Goal: Task Accomplishment & Management: Manage account settings

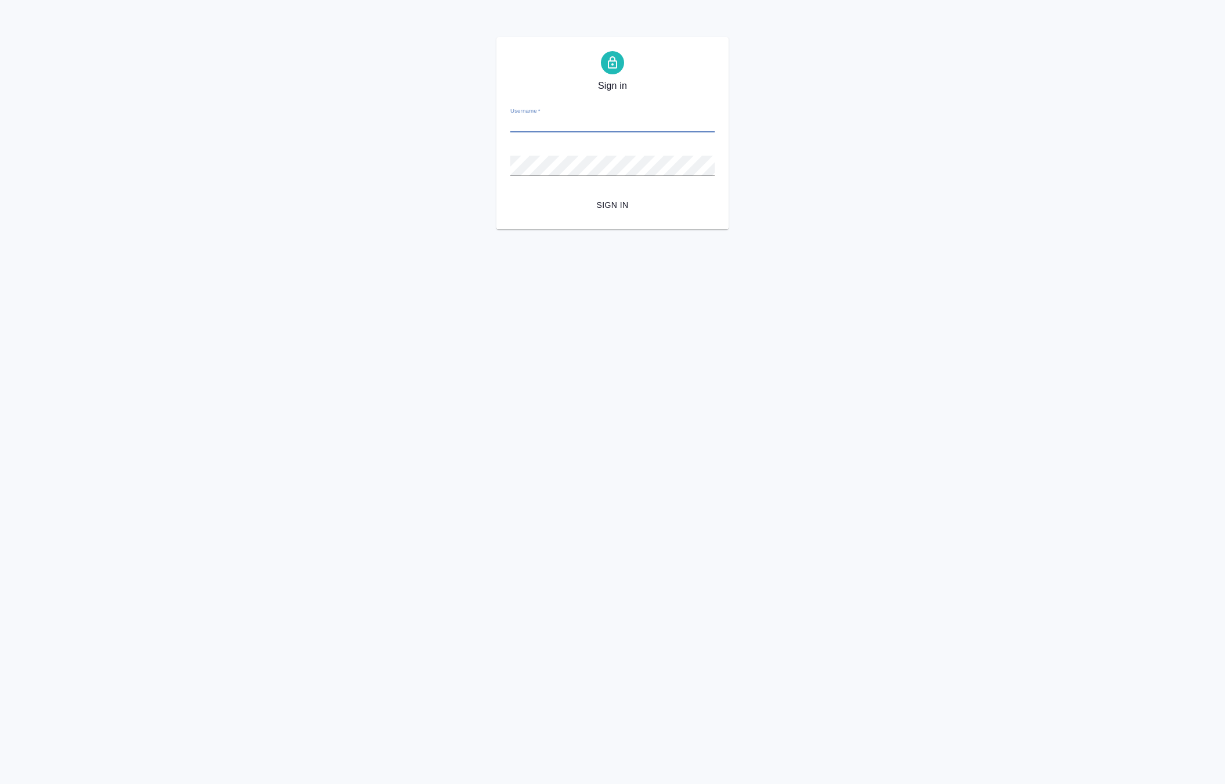
click at [534, 130] on input "Username   *" at bounding box center [612, 124] width 204 height 16
type input "p.solokha@awatera.com"
click at [612, 211] on button "Sign in" at bounding box center [612, 204] width 204 height 21
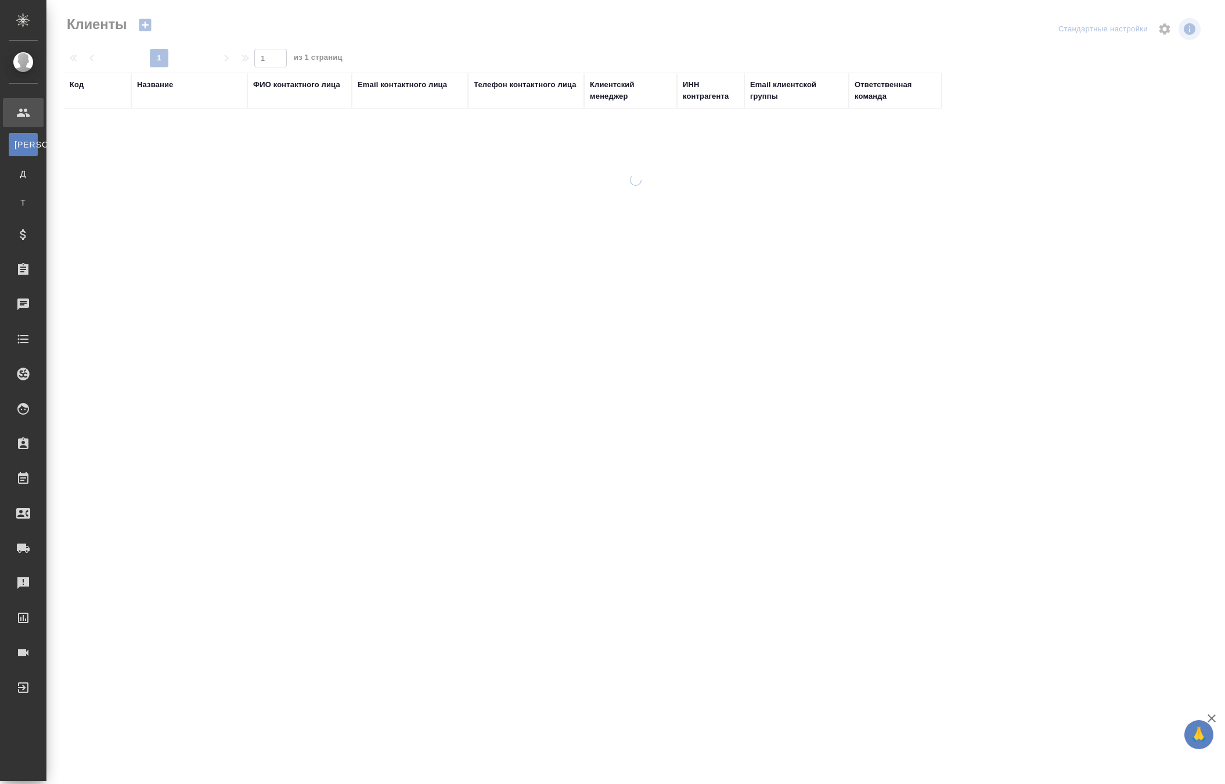
select select "RU"
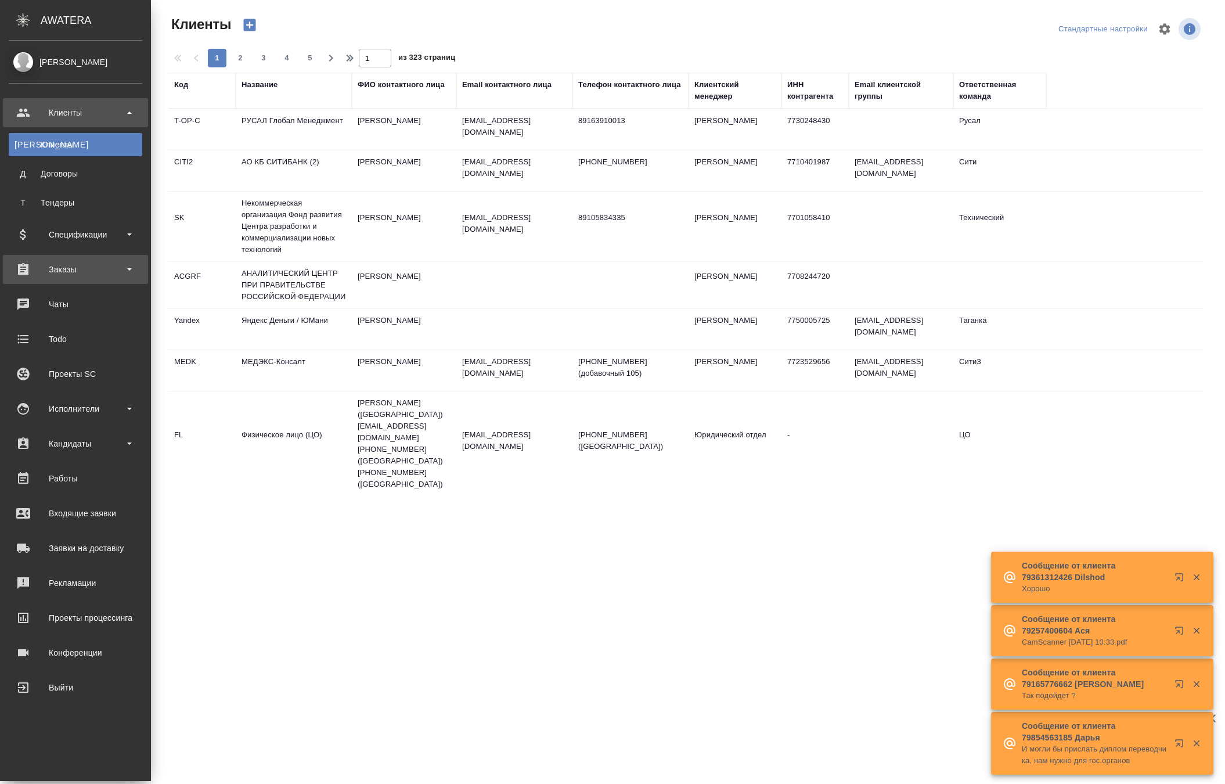
click at [77, 268] on div "Заказы" at bounding box center [75, 269] width 133 height 17
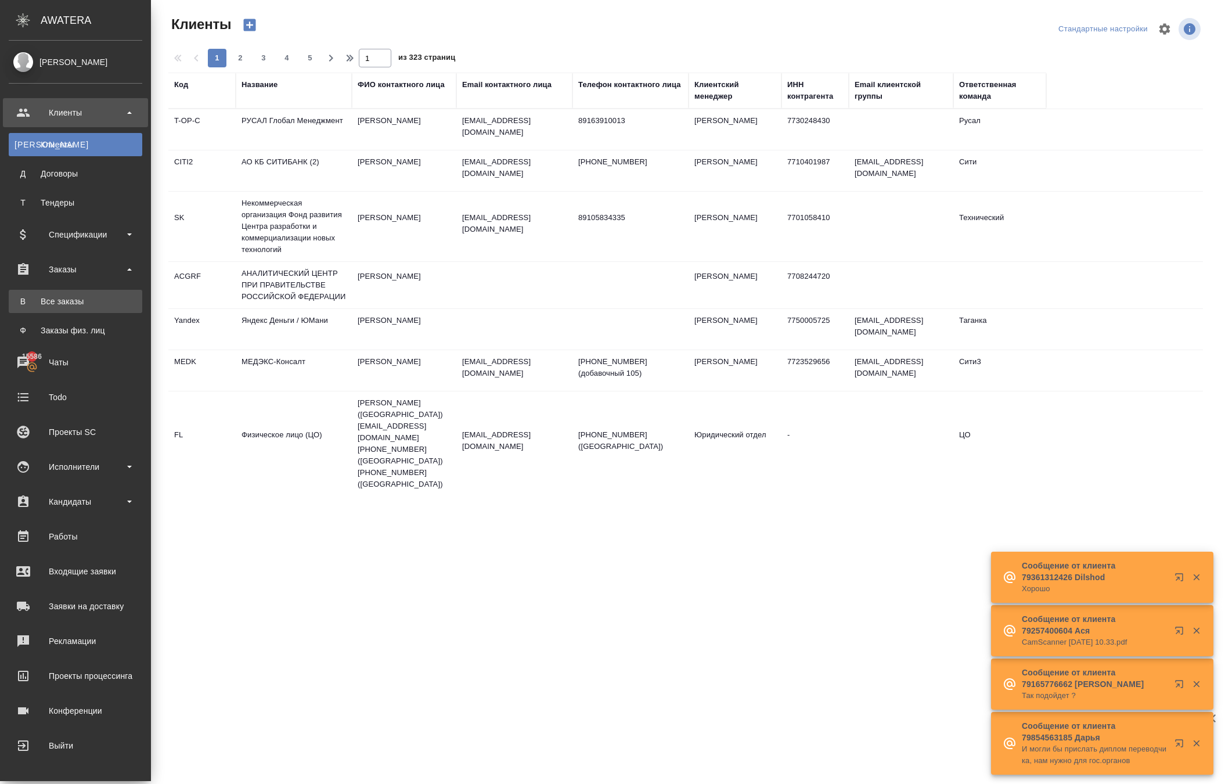
click at [113, 294] on link "В Все заказы" at bounding box center [75, 301] width 133 height 23
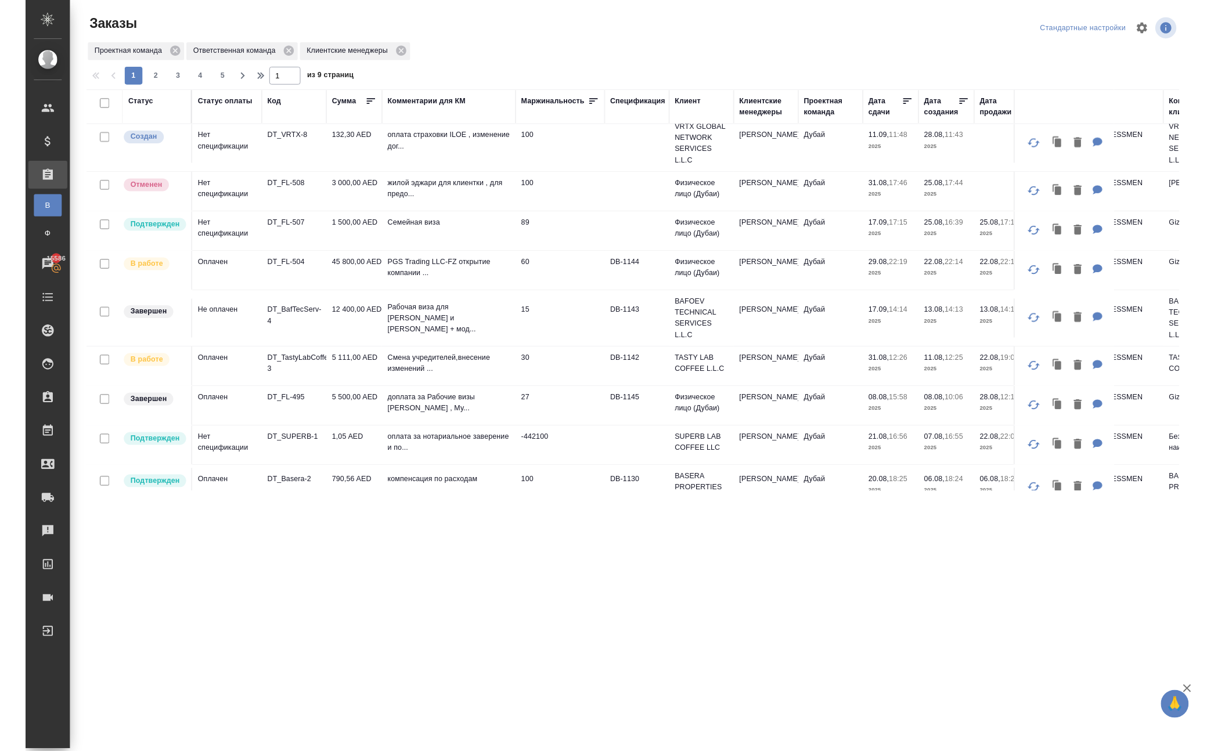
scroll to position [108, 0]
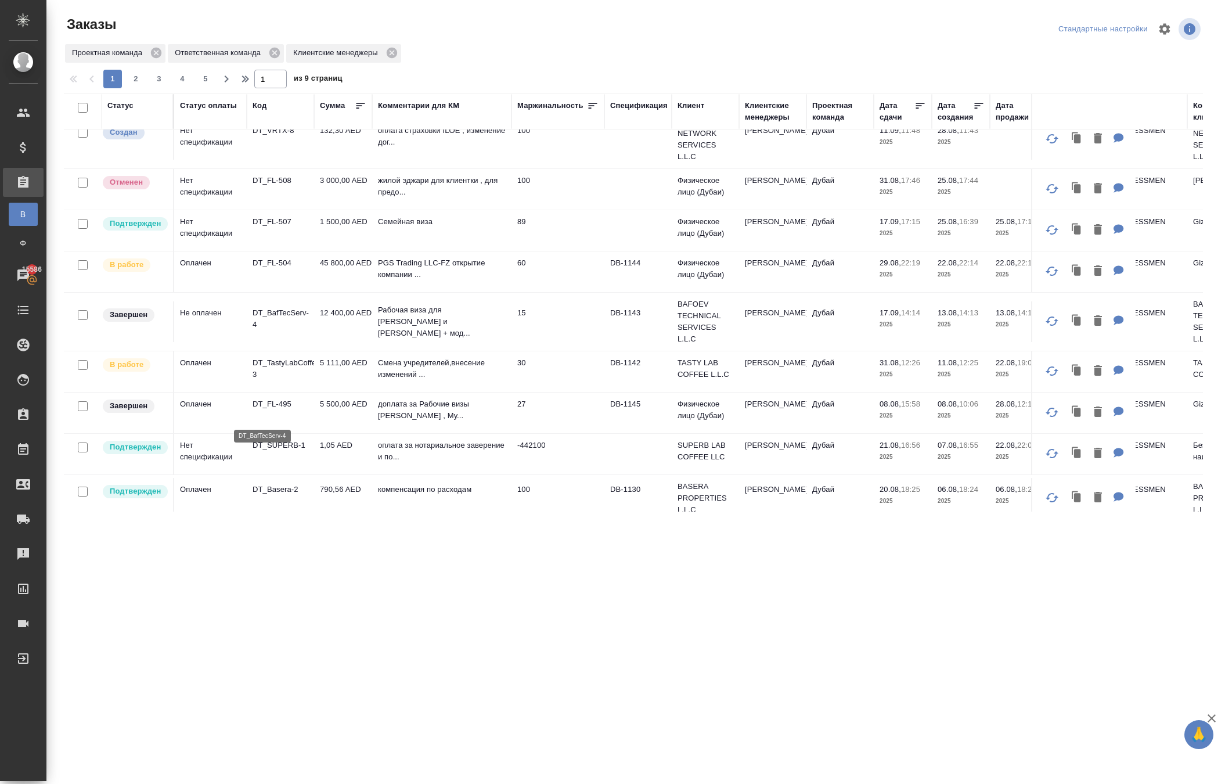
click at [286, 330] on p "DT_BafTecServ-4" at bounding box center [280, 318] width 56 height 23
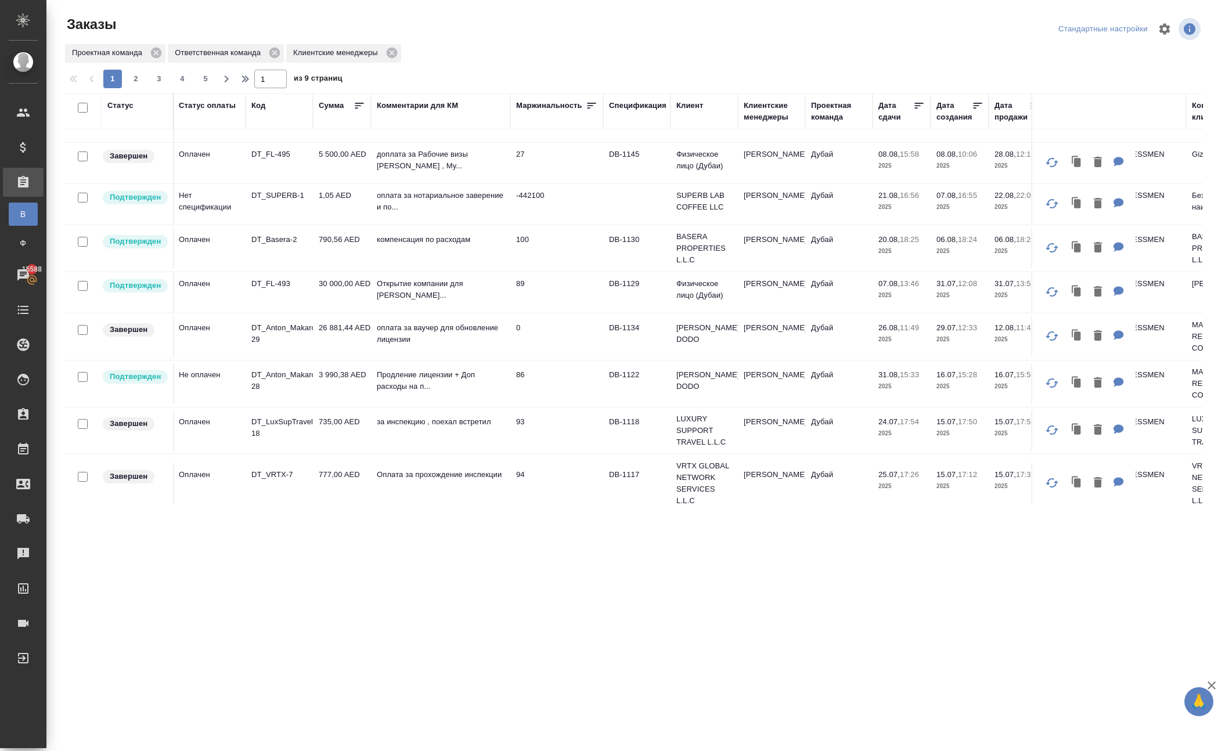
scroll to position [355, 1]
click at [397, 111] on div "Комментарии для КМ" at bounding box center [417, 106] width 81 height 12
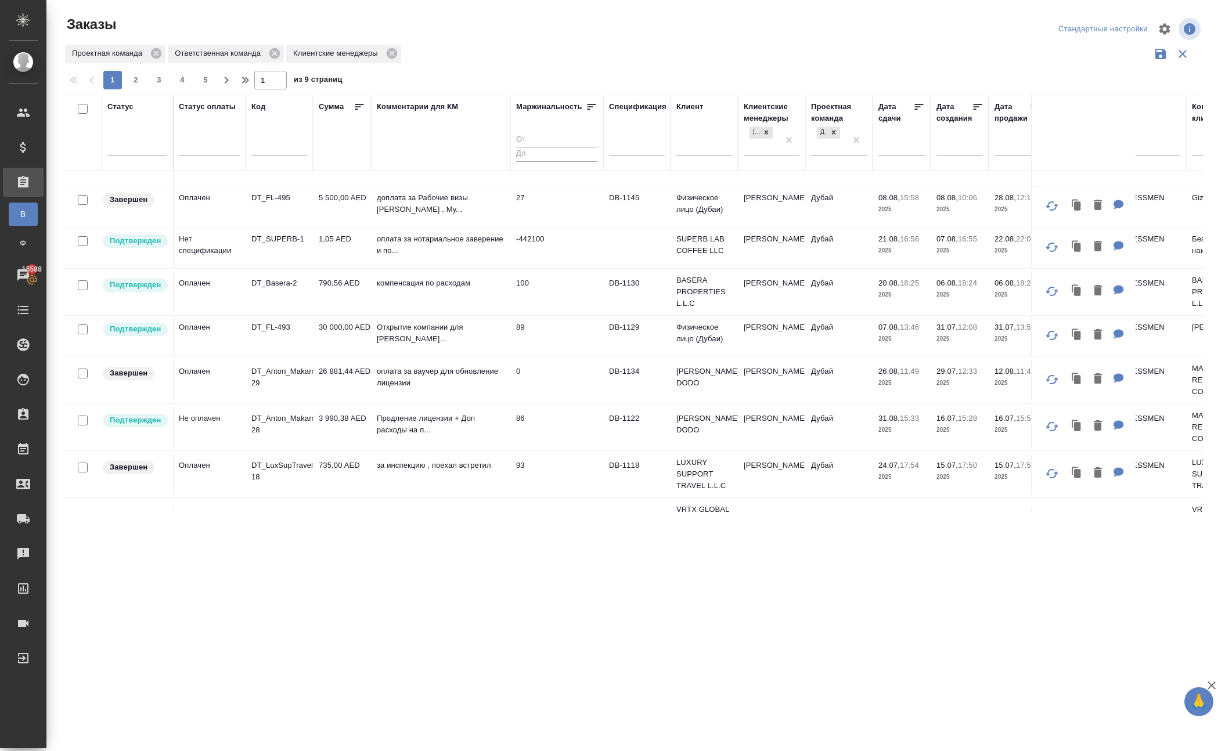
click at [410, 164] on div "Комментарии для КМ" at bounding box center [441, 132] width 128 height 63
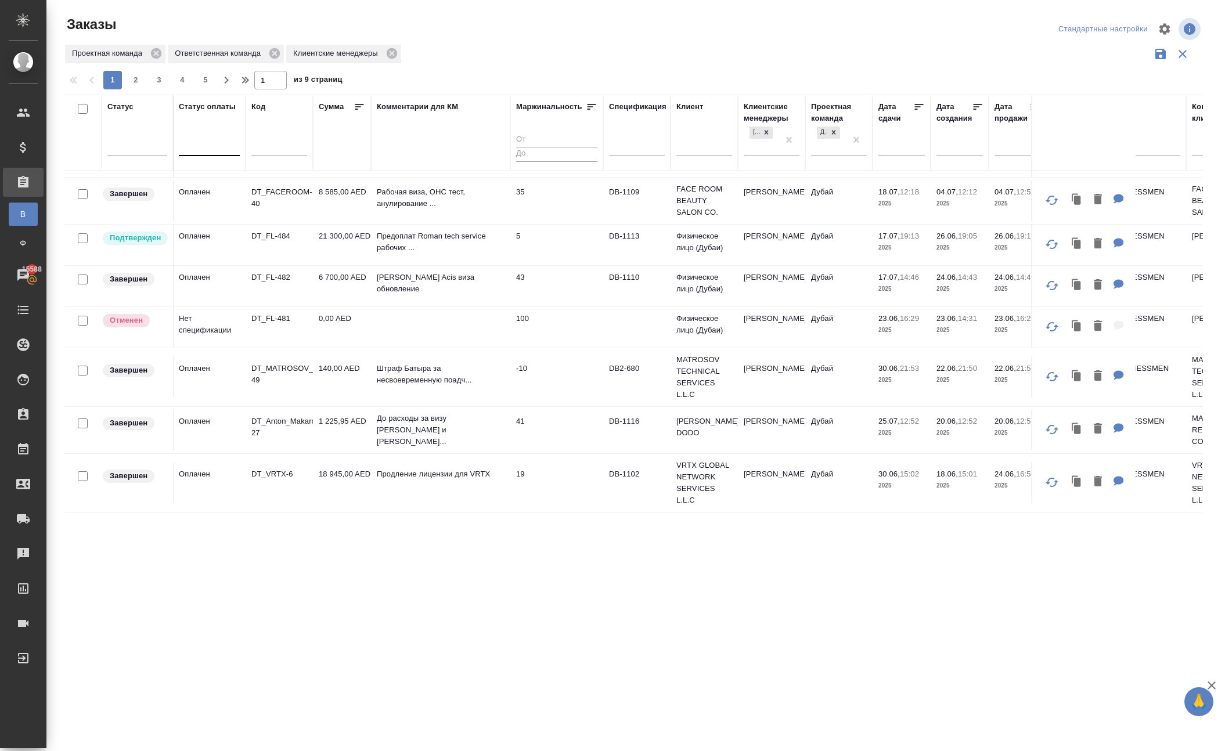
scroll to position [0, 0]
click at [145, 86] on span "2" at bounding box center [136, 80] width 19 height 12
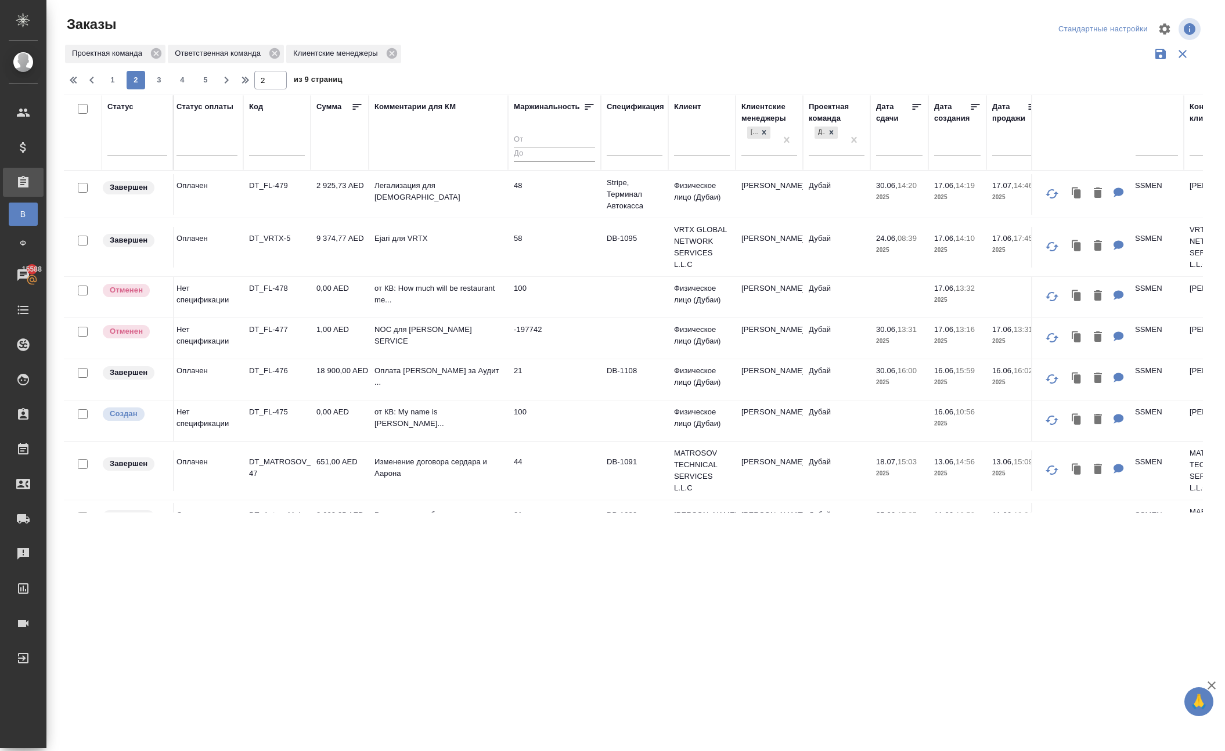
scroll to position [0, 3]
click at [288, 335] on p "DT_FL-477" at bounding box center [277, 330] width 56 height 12
click at [122, 86] on span "1" at bounding box center [112, 80] width 19 height 12
type input "1"
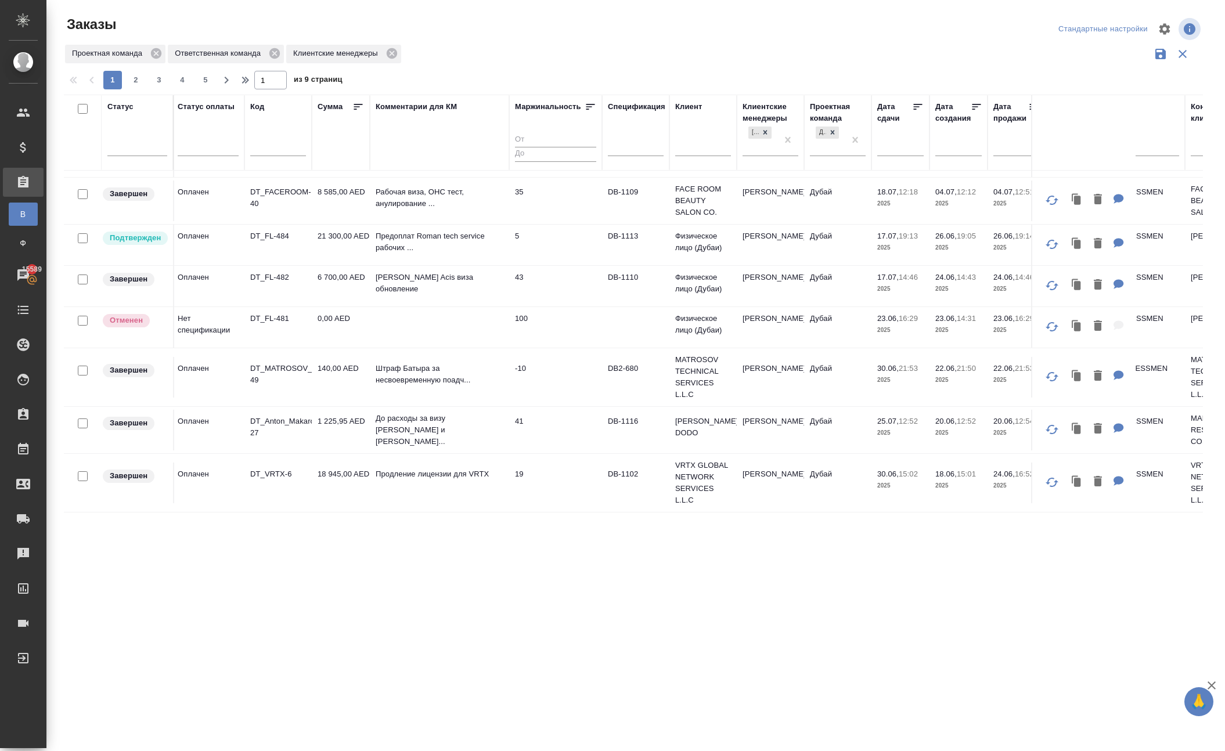
scroll to position [951, 2]
click at [288, 242] on p "DT_FL-484" at bounding box center [278, 236] width 56 height 12
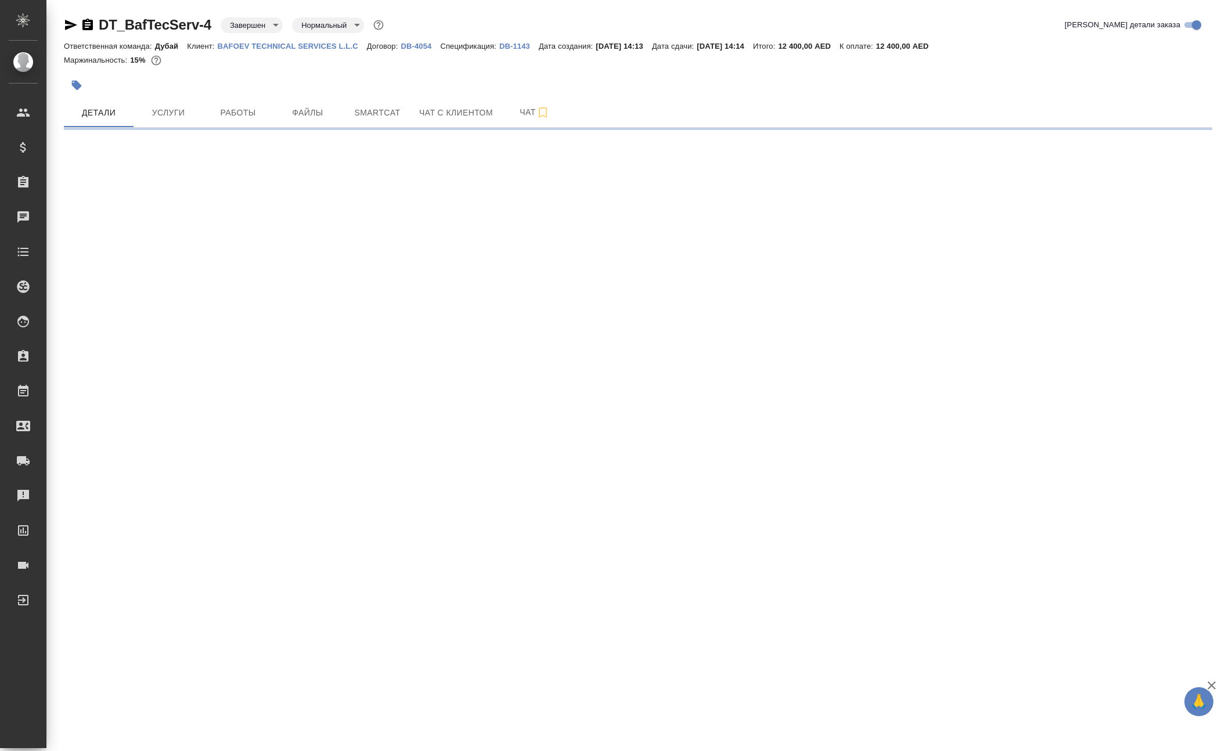
select select "RU"
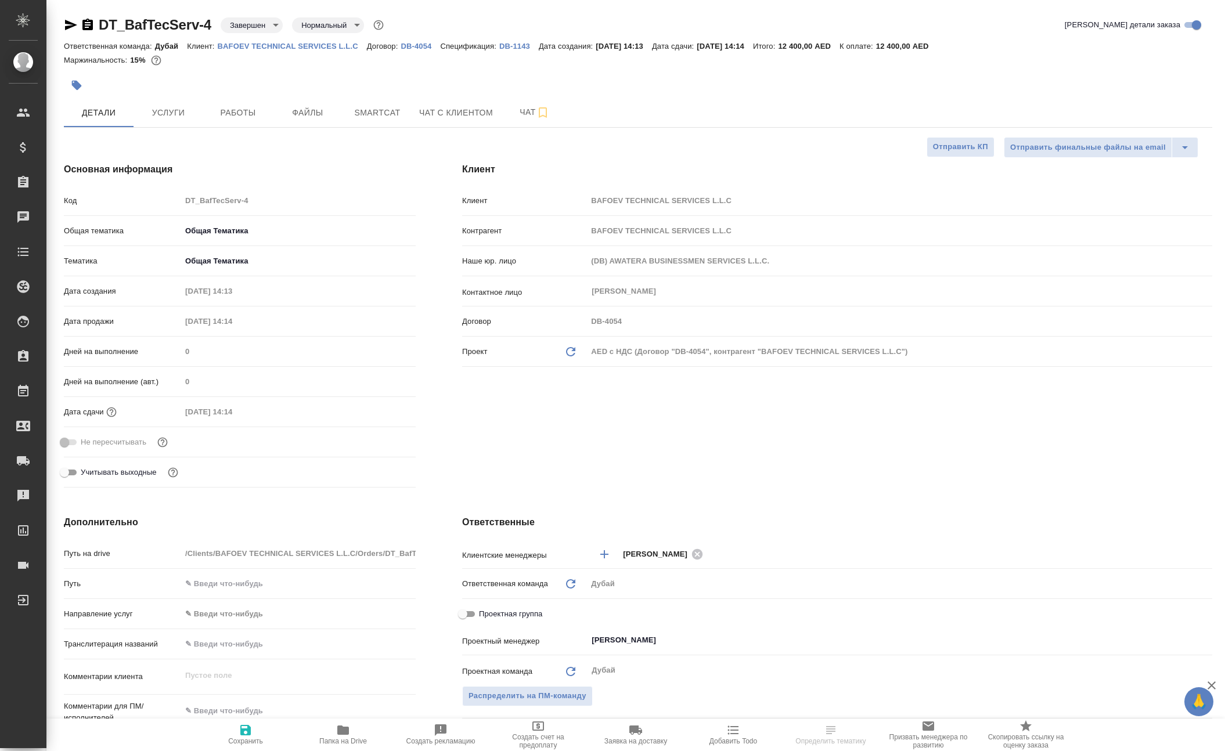
type textarea "x"
drag, startPoint x: 125, startPoint y: 26, endPoint x: 239, endPoint y: 28, distance: 113.8
click at [239, 28] on div "DT_BafTecServ-4 Завершен closed Нормальный normal" at bounding box center [225, 25] width 322 height 19
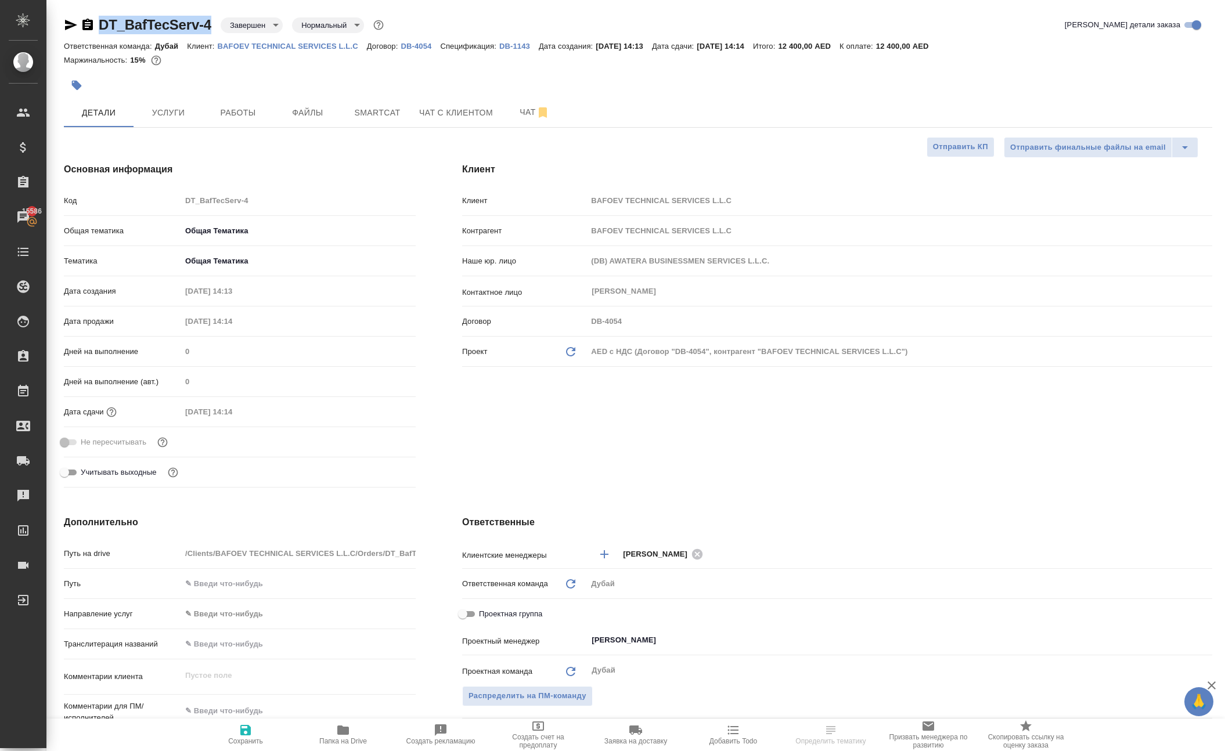
click at [132, 3] on div "DT_BafTecServ-4 Завершен closed Нормальный normal Кратко детали заказа Ответств…" at bounding box center [637, 599] width 1161 height 1199
drag, startPoint x: 125, startPoint y: 29, endPoint x: 238, endPoint y: 28, distance: 112.6
click at [238, 28] on div "DT_BafTecServ-4 Завершен closed Нормальный normal" at bounding box center [225, 25] width 322 height 19
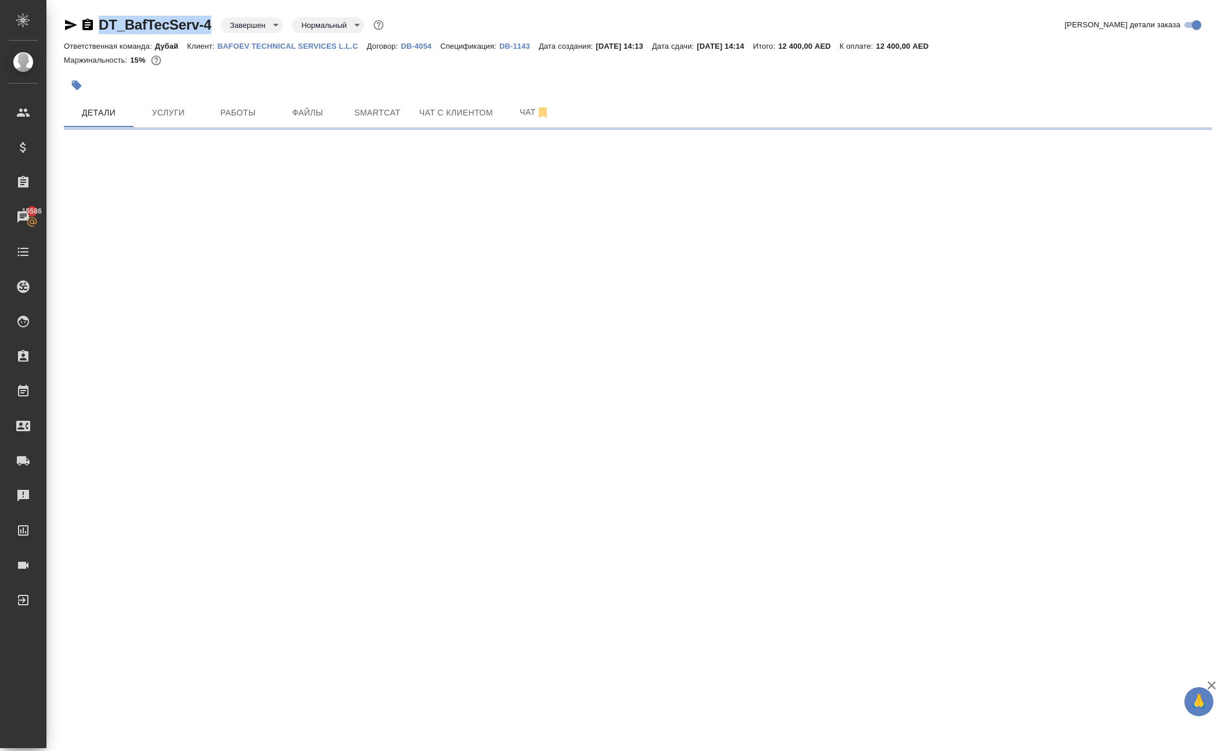
copy link "DT_BafTecServ-4"
select select "RU"
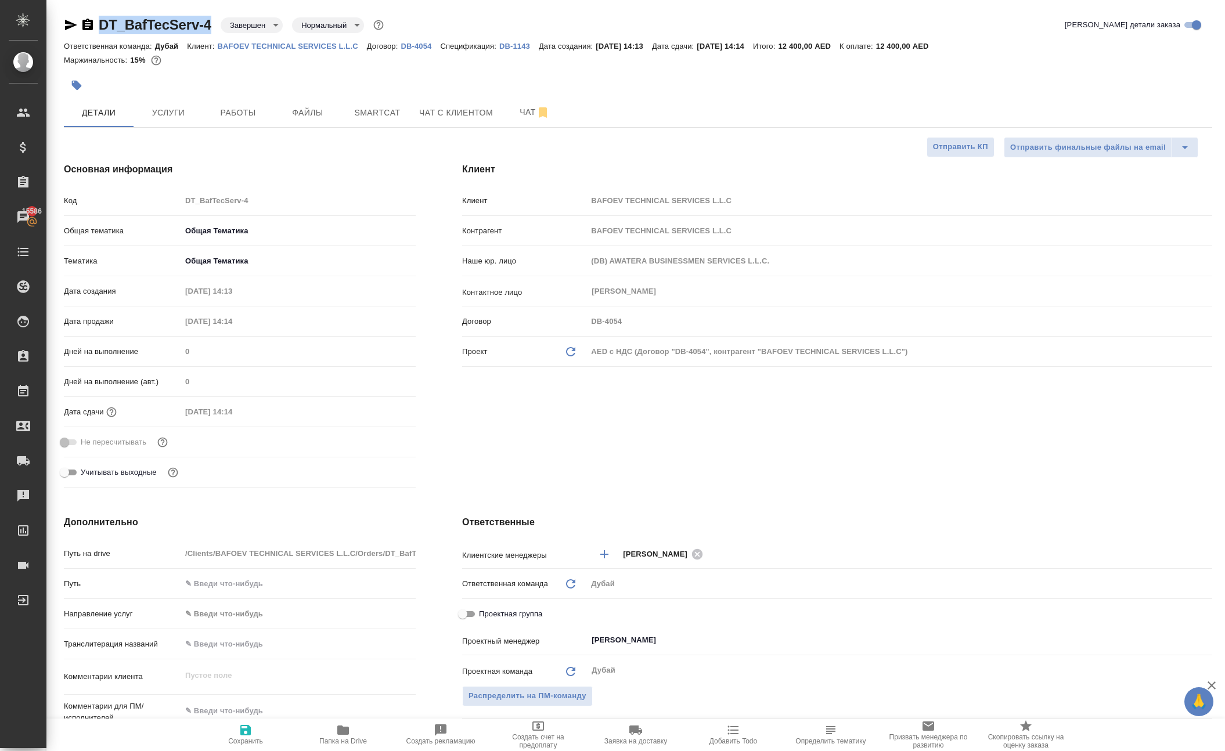
type textarea "x"
drag, startPoint x: 657, startPoint y: 52, endPoint x: 703, endPoint y: 56, distance: 46.6
click at [703, 53] on div "Ответственная команда: Дубай Клиент: BAFOEV TECHNICAL SERVICES L.L.C Договор: D…" at bounding box center [638, 46] width 1148 height 14
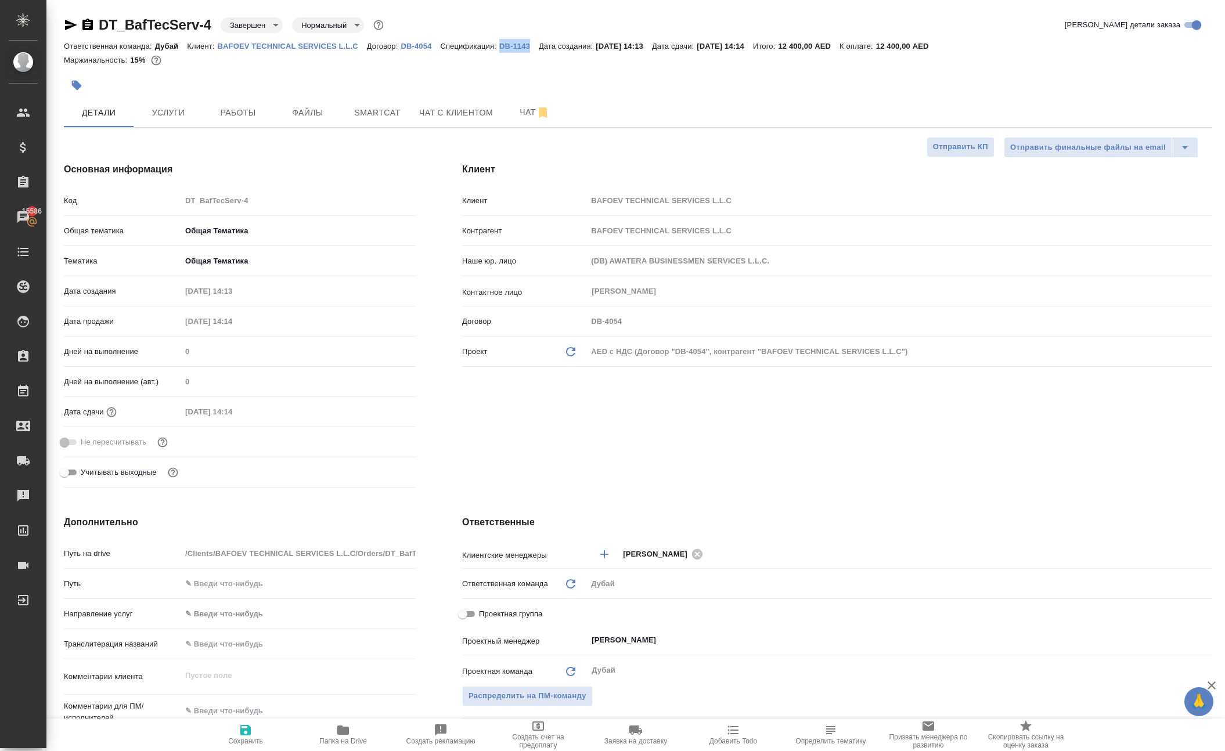
copy div "Спецификация: DB-1143"
type textarea "x"
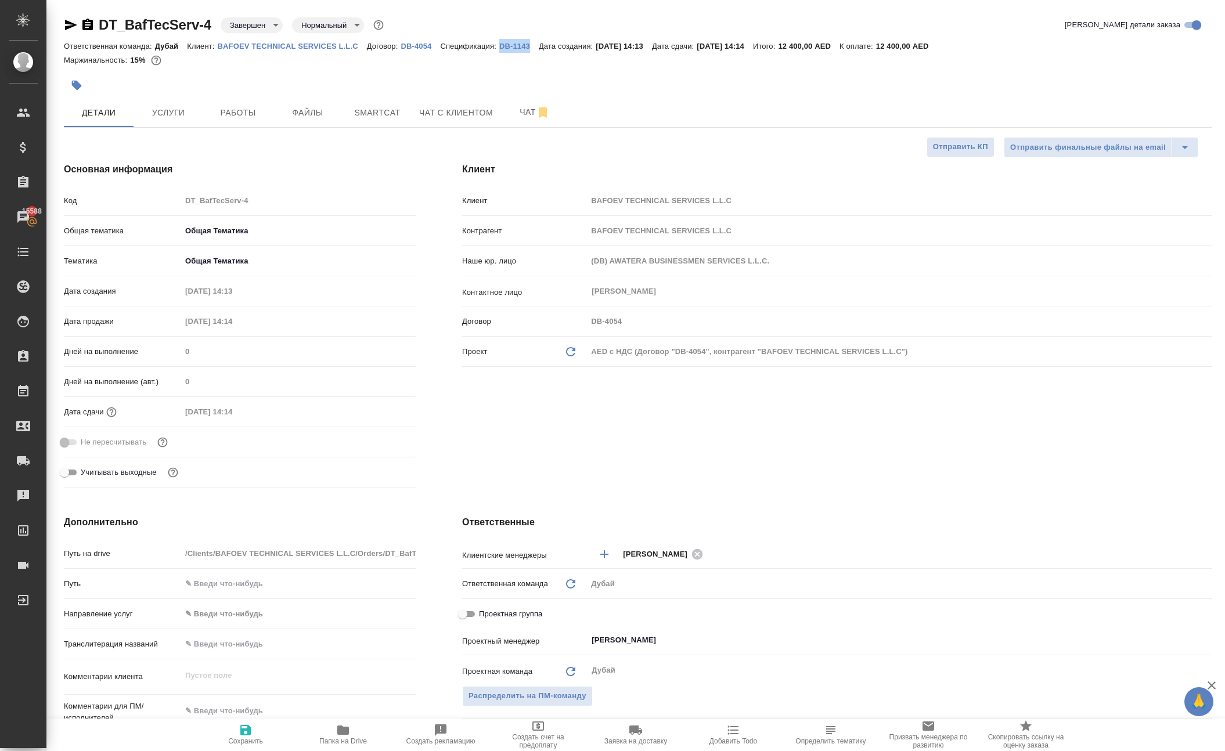
type textarea "x"
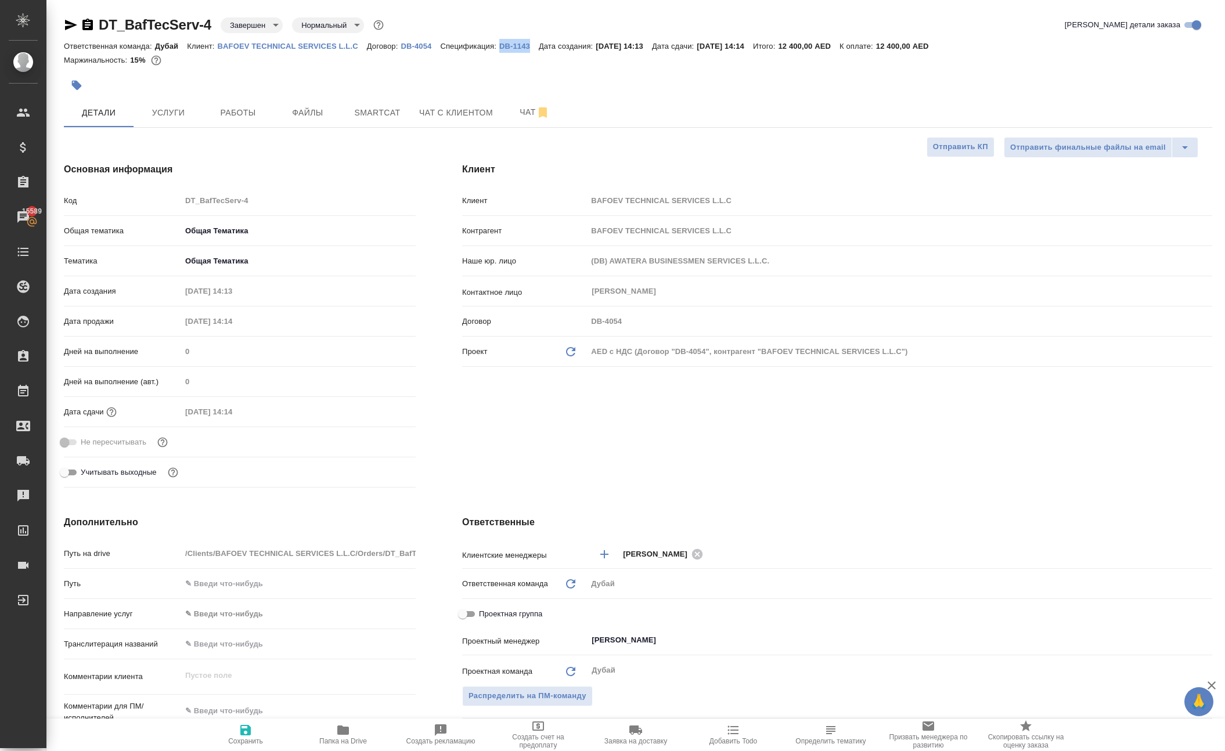
type textarea "x"
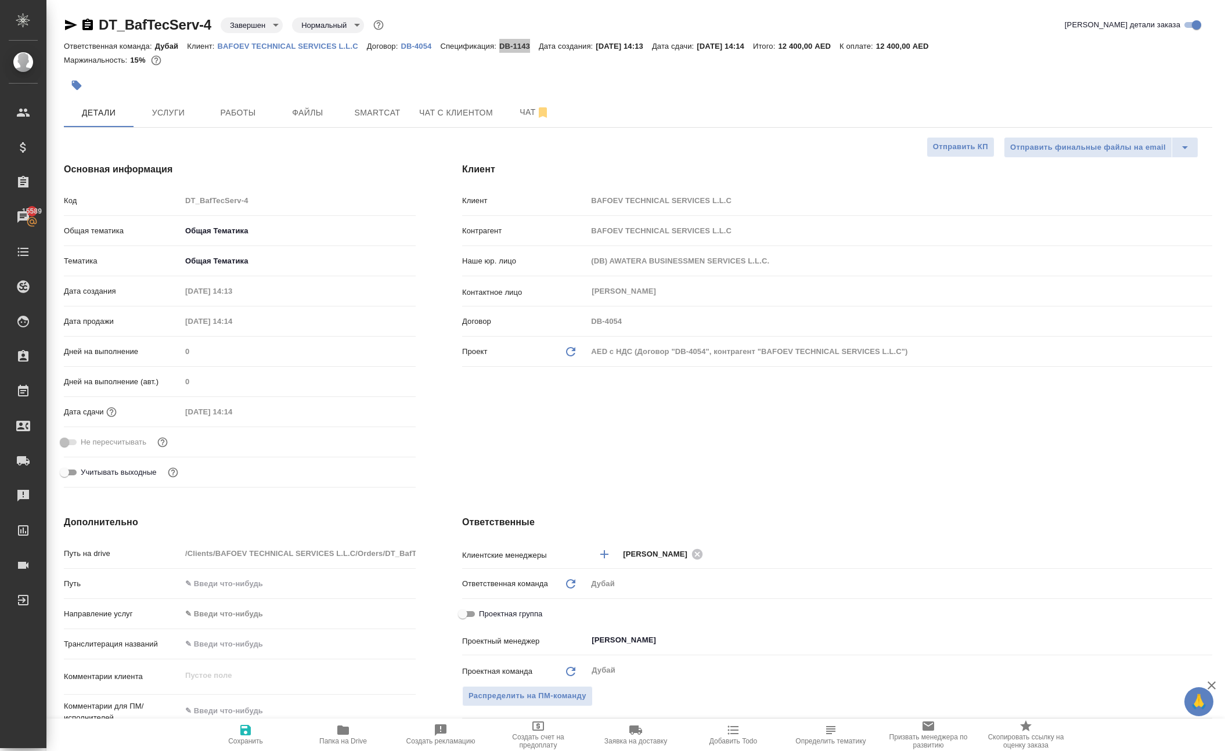
type textarea "x"
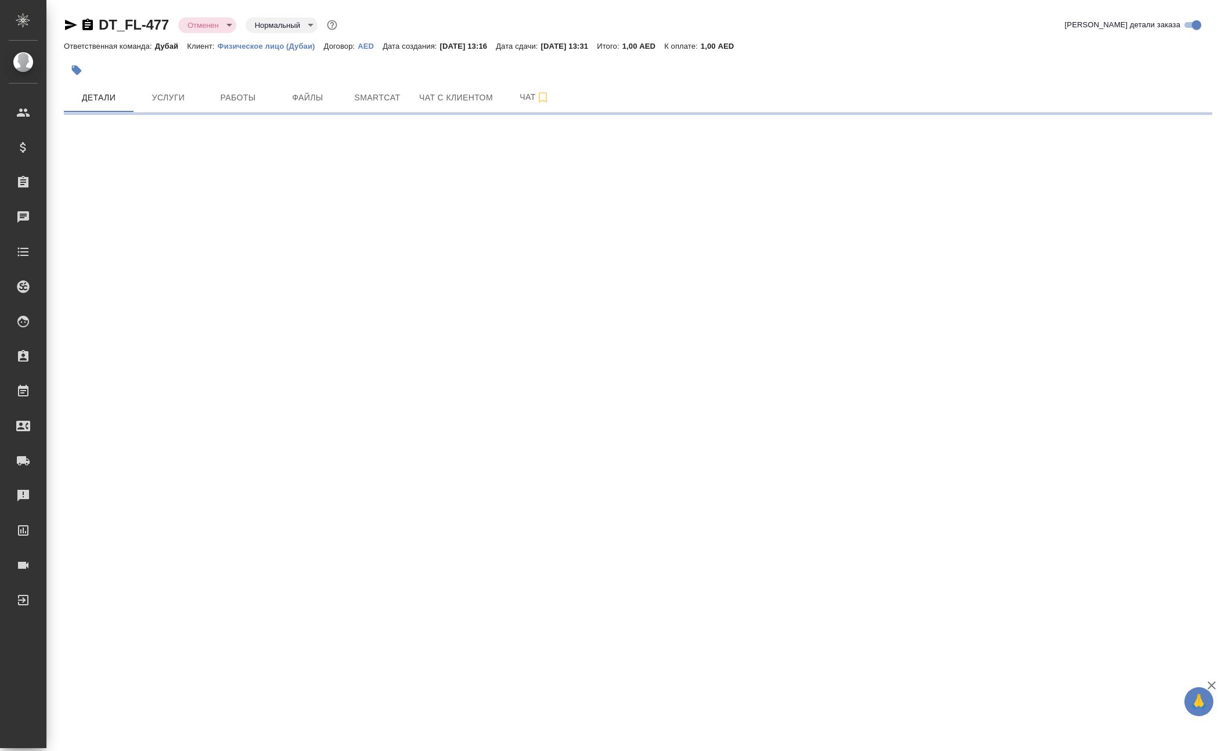
select select "RU"
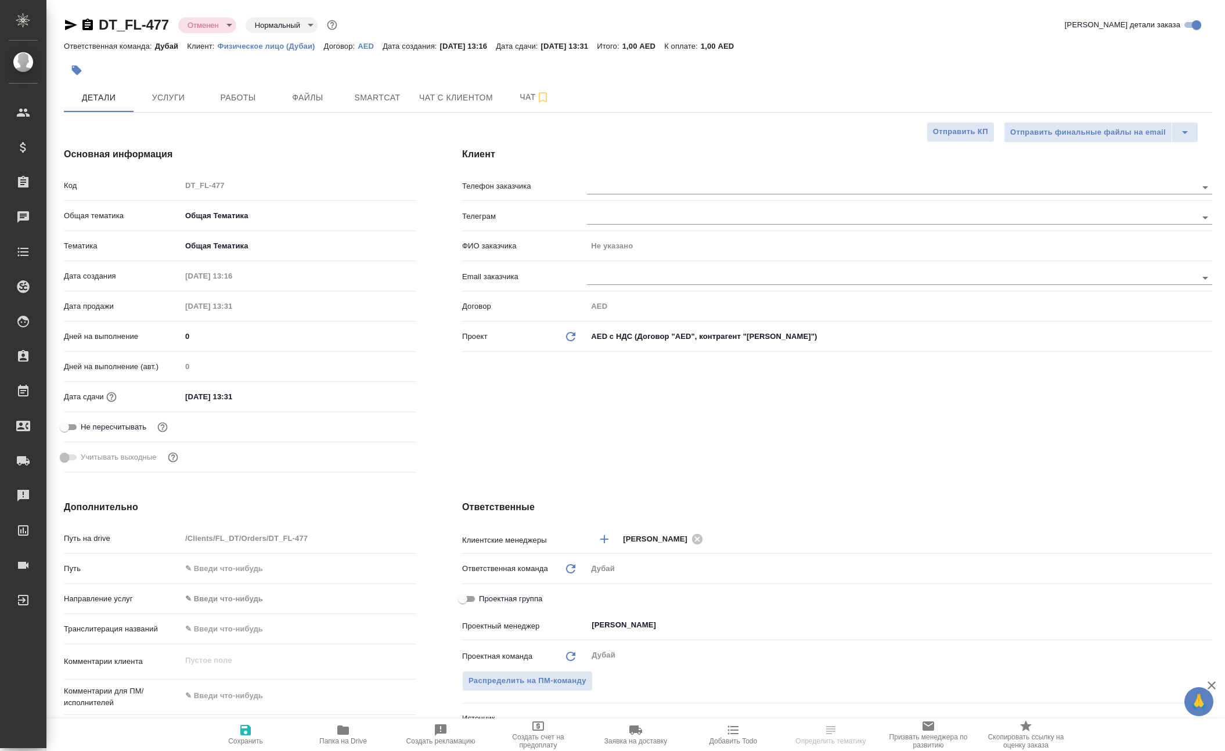
type textarea "x"
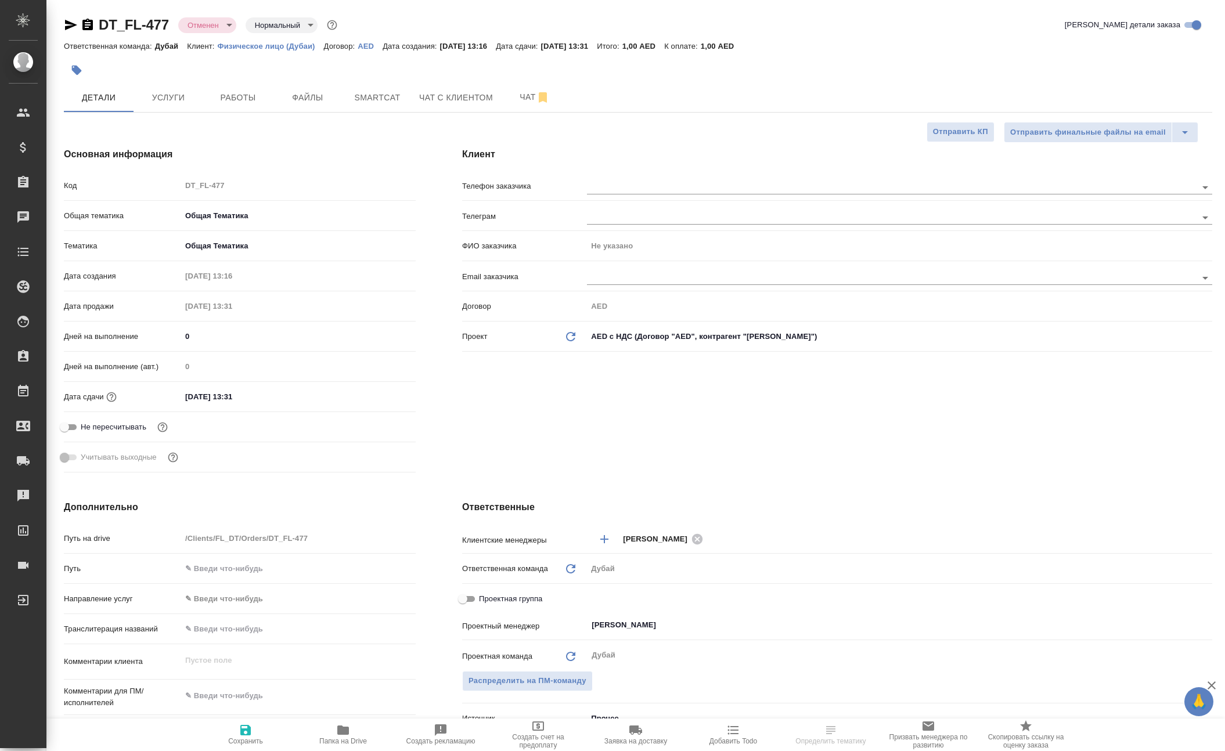
type textarea "x"
click at [231, 105] on span "Работы" at bounding box center [238, 98] width 56 height 15
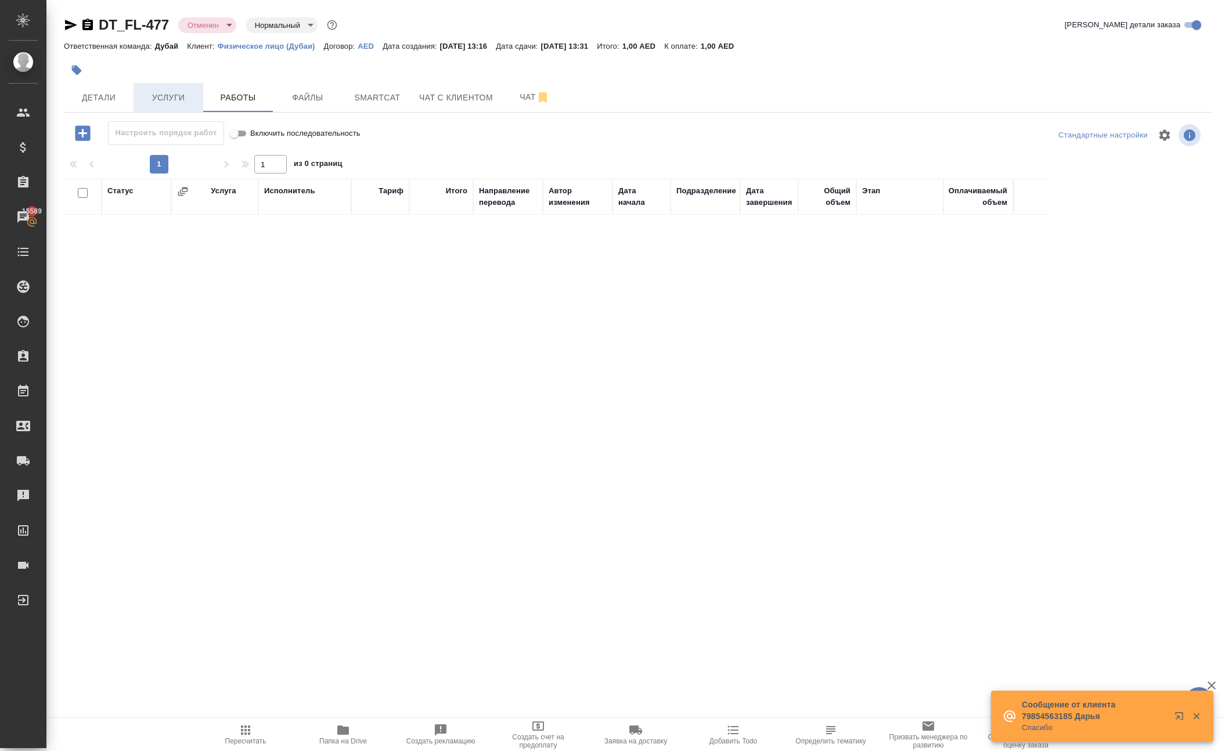
click at [169, 105] on span "Услуги" at bounding box center [168, 98] width 56 height 15
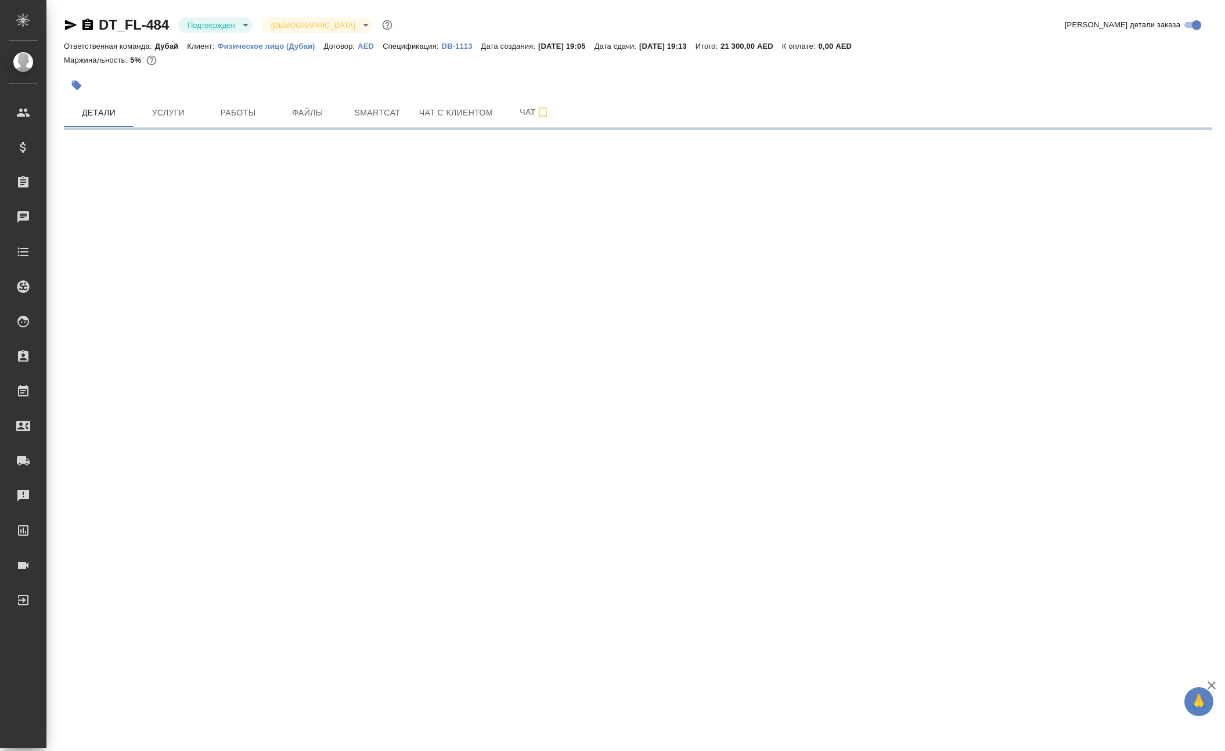
select select "RU"
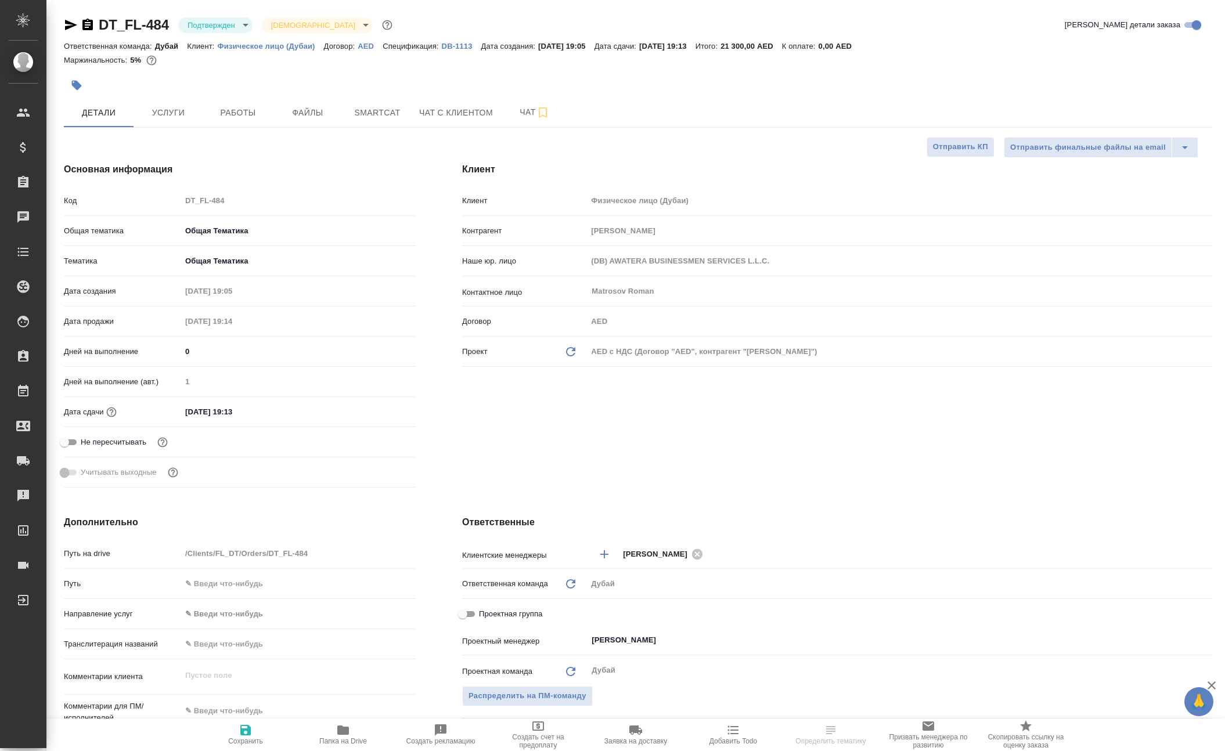
type textarea "x"
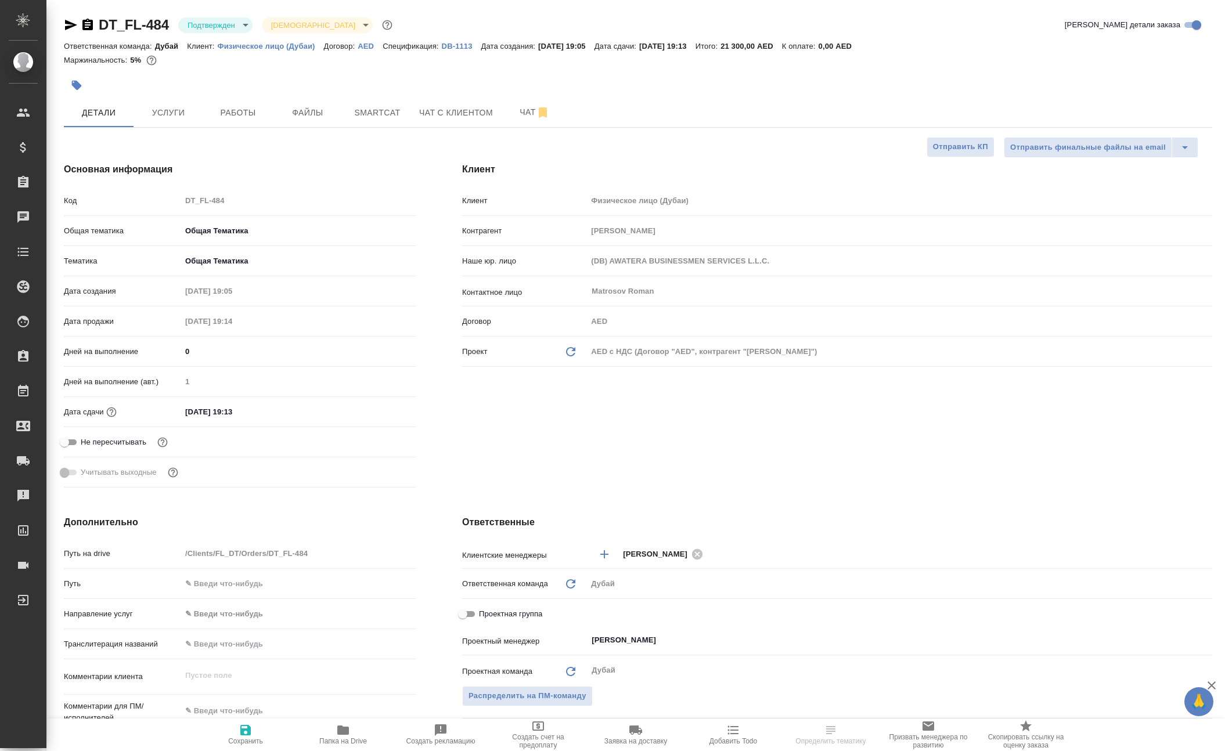
type textarea "x"
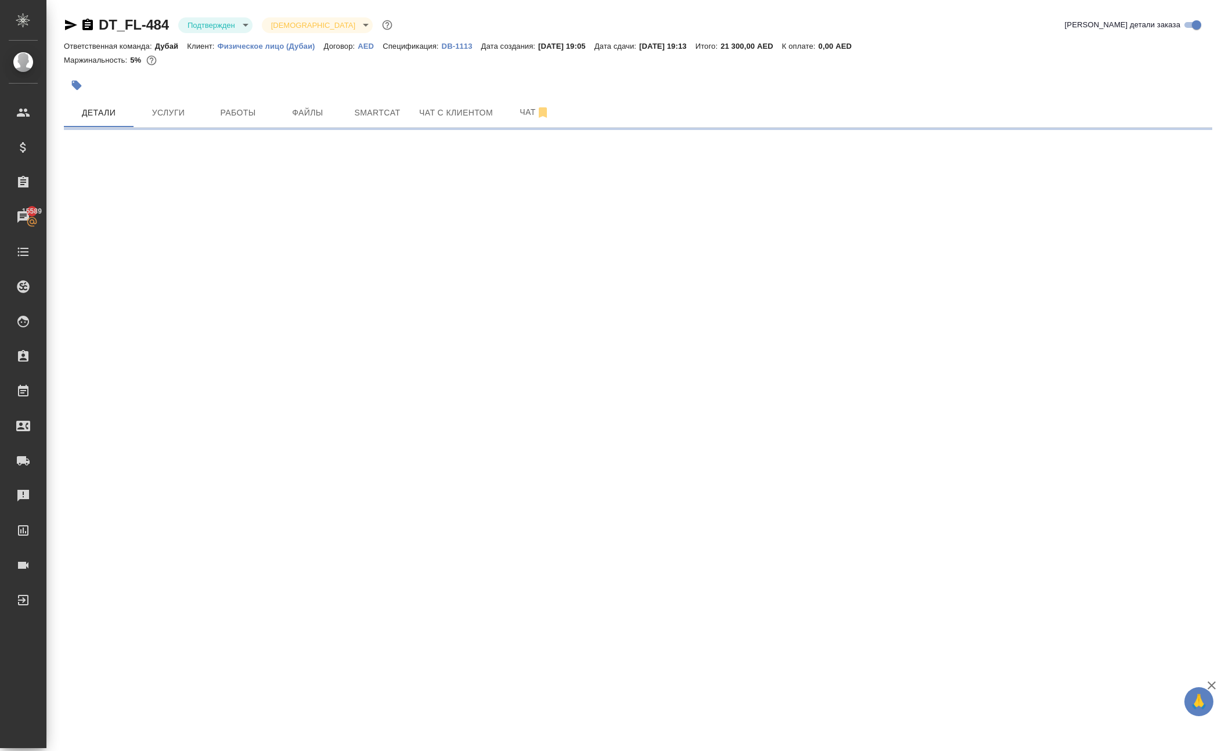
select select "RU"
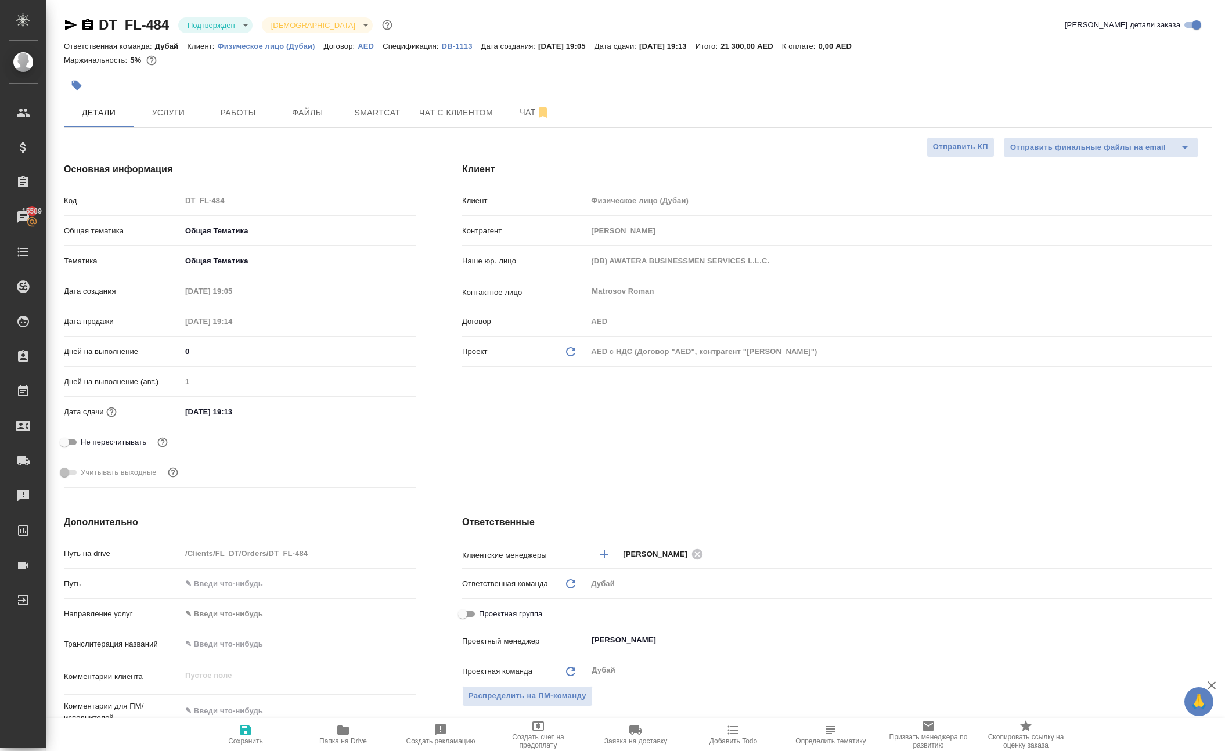
type textarea "x"
click at [238, 120] on span "Работы" at bounding box center [238, 113] width 56 height 15
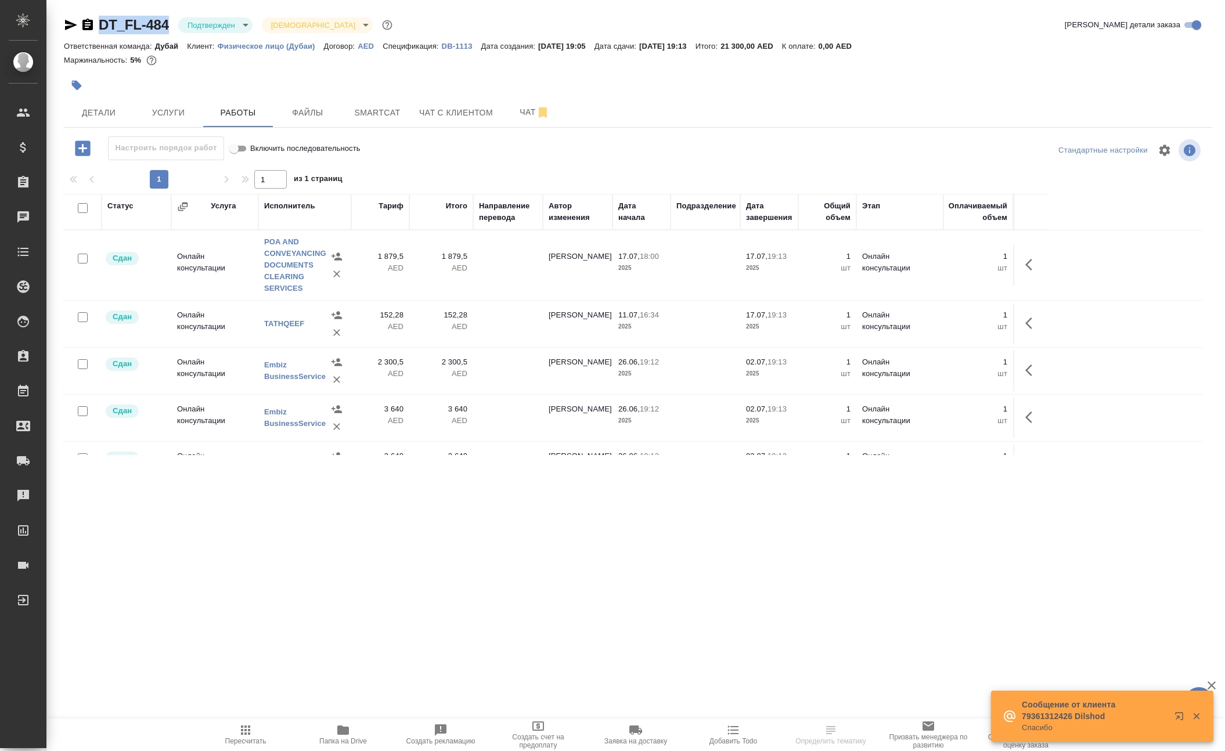
drag, startPoint x: 124, startPoint y: 9, endPoint x: 196, endPoint y: 34, distance: 76.0
click at [196, 34] on div "DT_FL-484 Подтвержден confirmed Святая троица holyTrinity Кратко детали заказа …" at bounding box center [637, 242] width 1161 height 485
copy div "DT_FL-484"
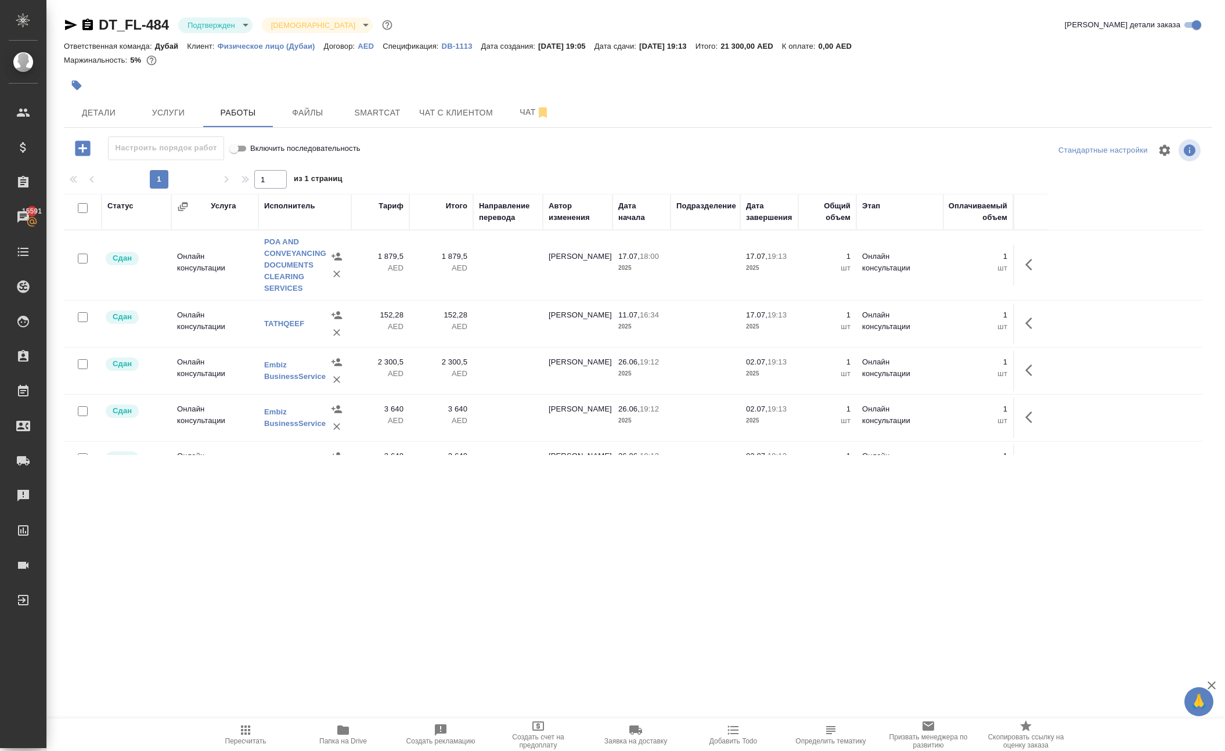
click at [489, 286] on td at bounding box center [508, 265] width 70 height 41
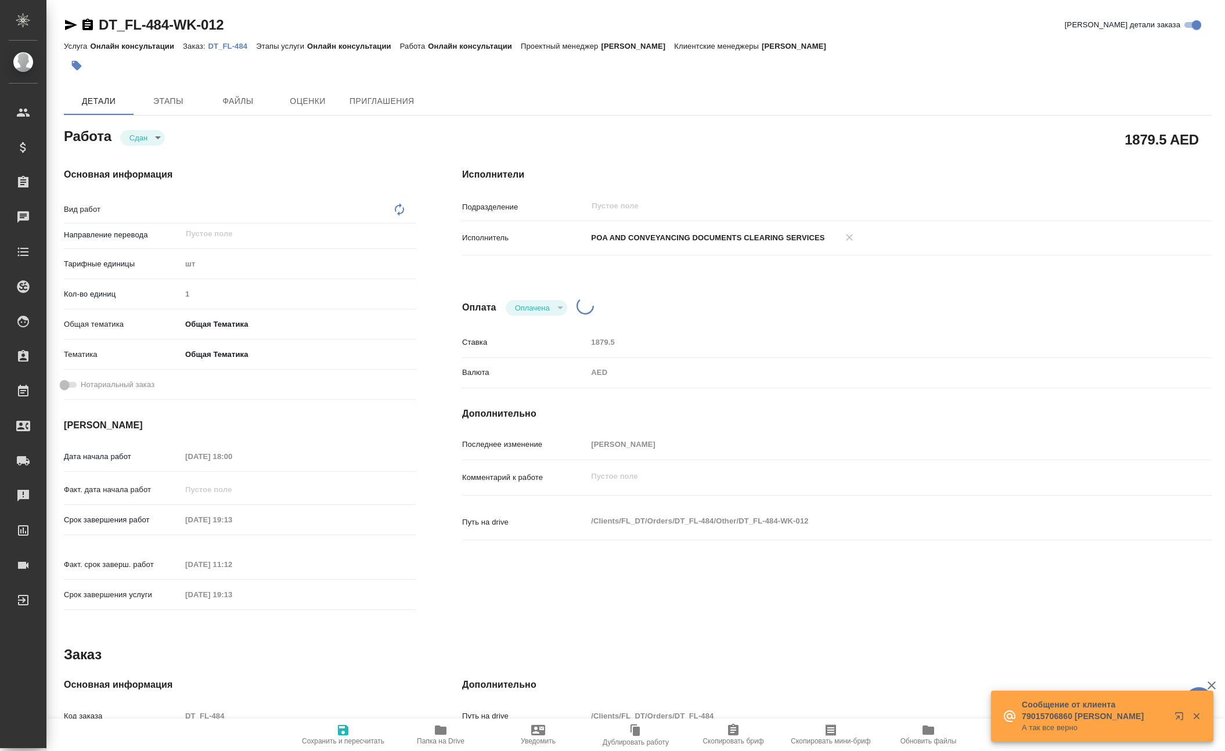
type textarea "x"
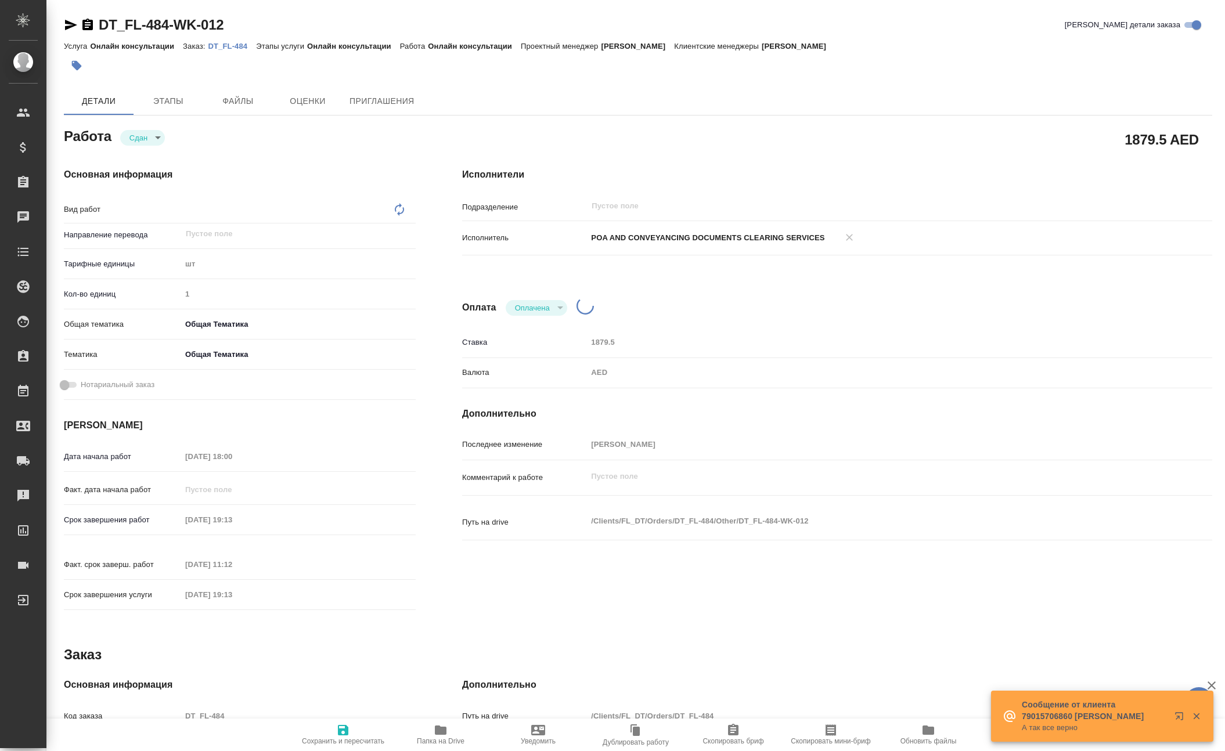
type textarea "x"
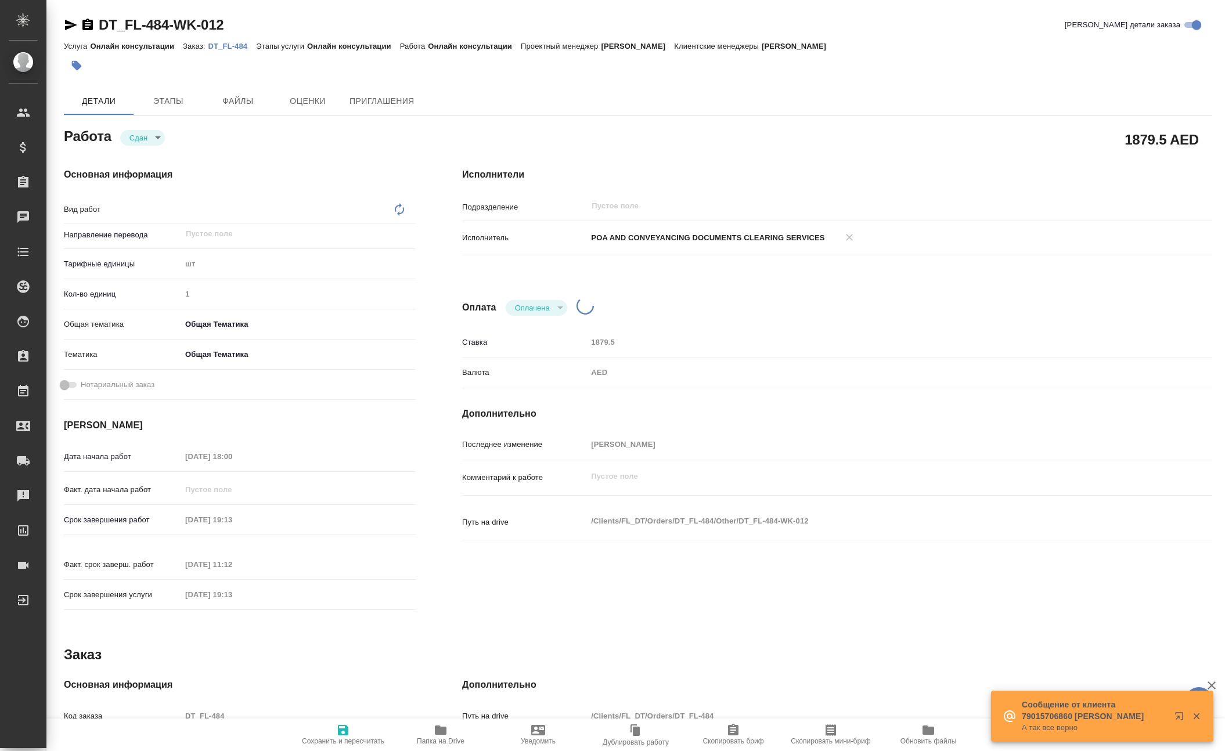
type textarea "x"
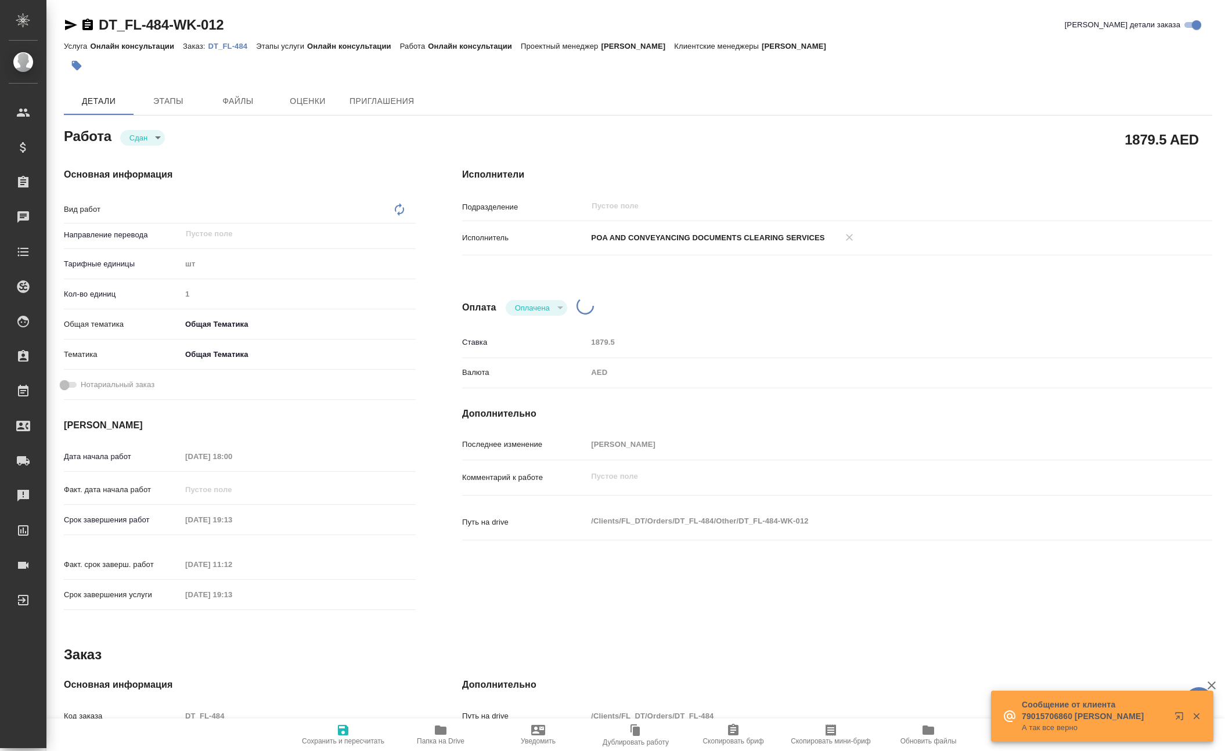
type textarea "x"
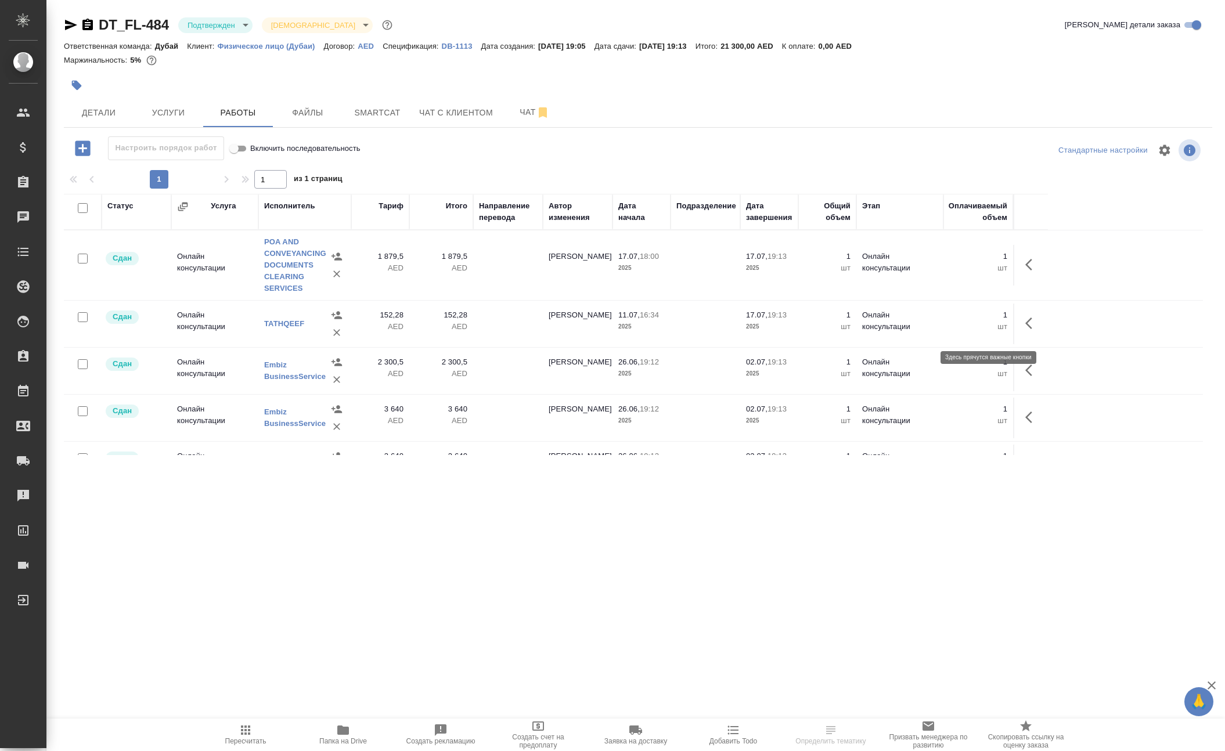
click at [1028, 272] on icon "button" at bounding box center [1032, 265] width 14 height 14
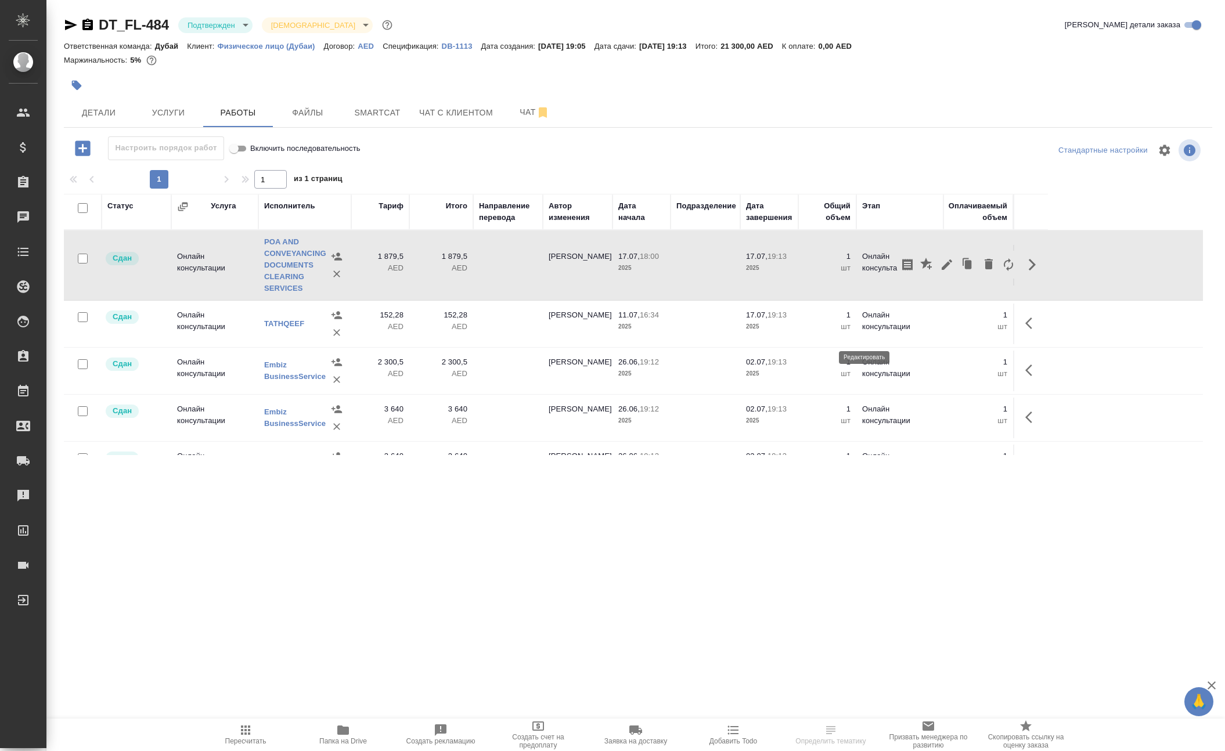
click at [940, 272] on icon "button" at bounding box center [947, 265] width 14 height 14
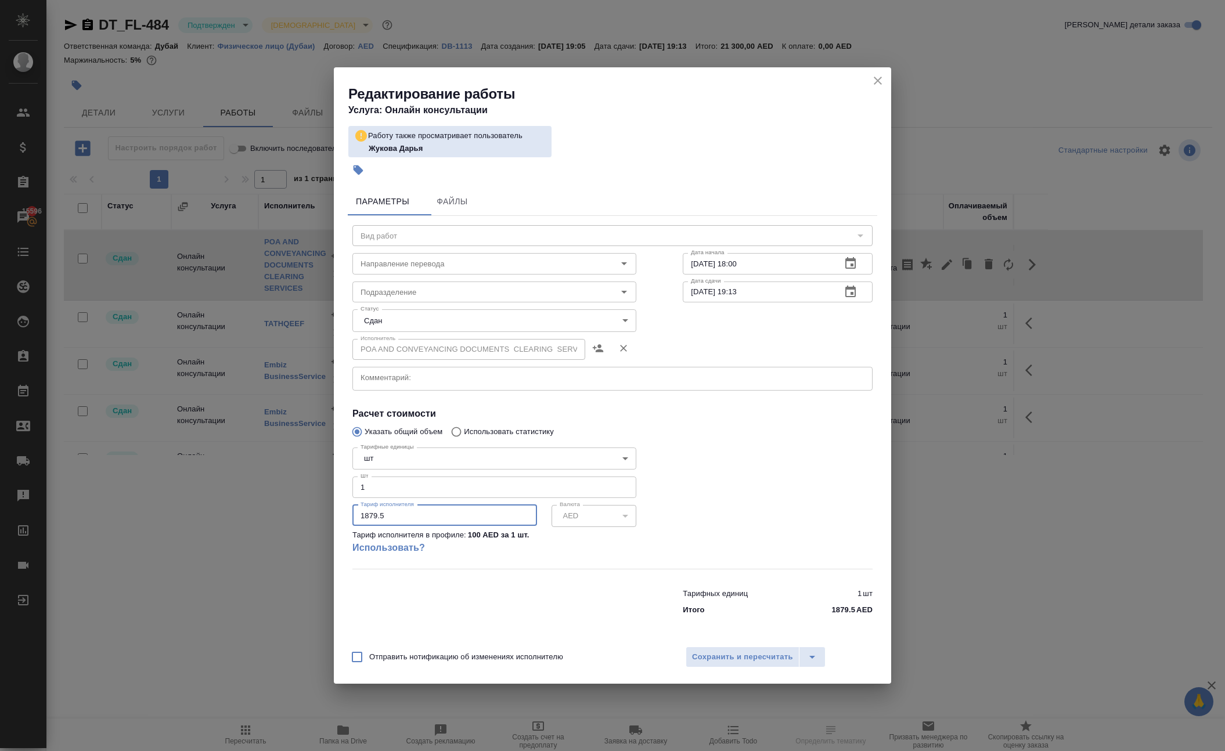
drag, startPoint x: 431, startPoint y: 540, endPoint x: 171, endPoint y: 517, distance: 261.1
click at [180, 519] on div "Редактирование работы Услуга: Онлайн консультации Работу также просматривает по…" at bounding box center [612, 375] width 1225 height 751
type input "1050"
click at [720, 664] on span "Сохранить и пересчитать" at bounding box center [742, 657] width 101 height 13
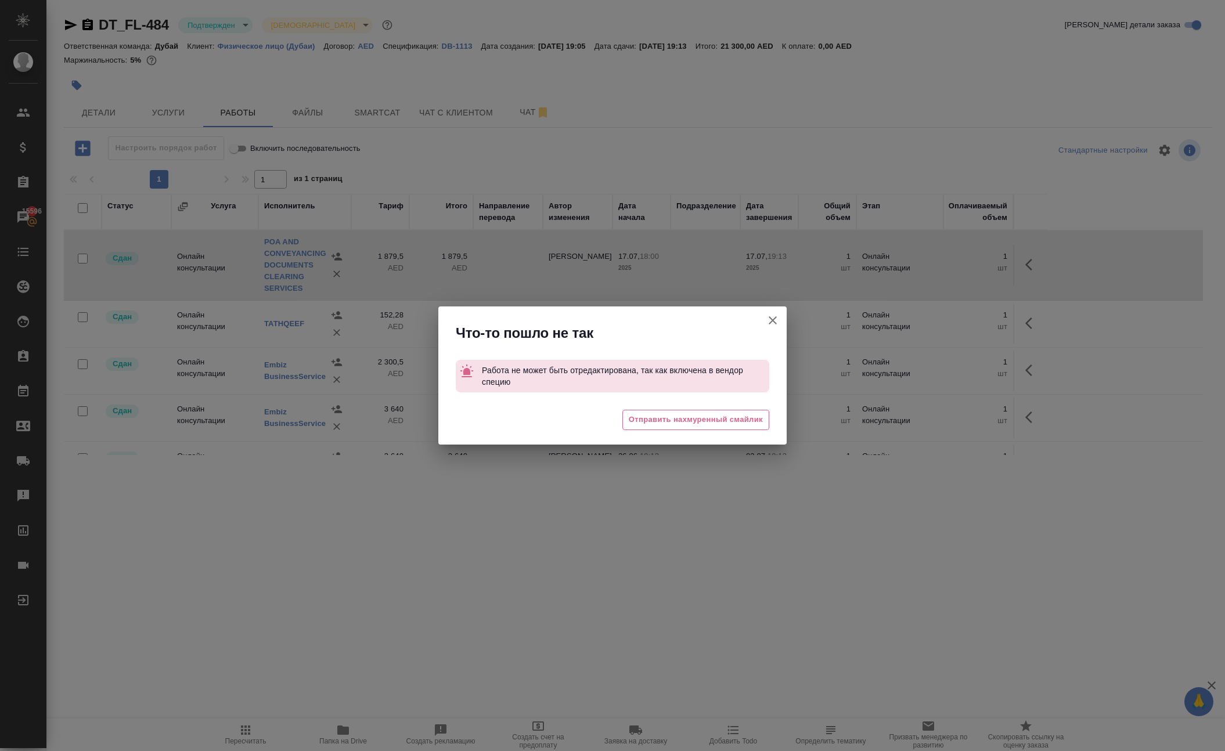
click at [770, 316] on icon "button" at bounding box center [772, 320] width 8 height 8
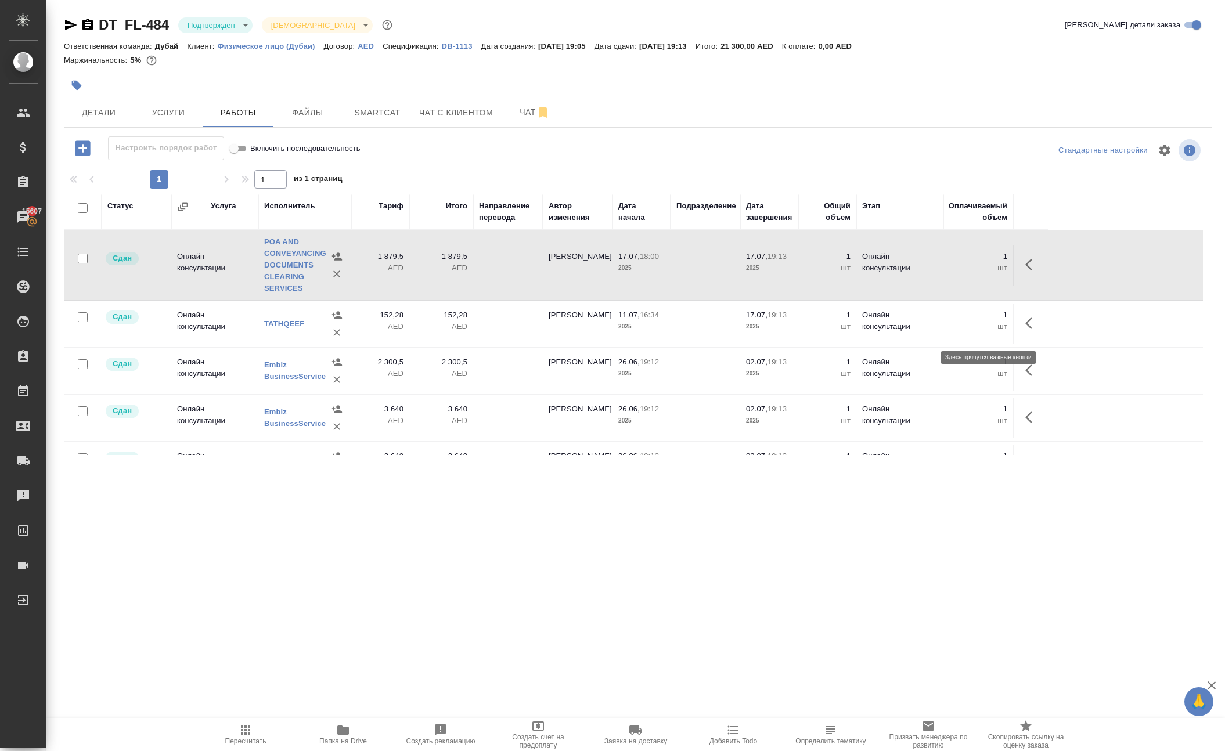
click at [1025, 270] on icon "button" at bounding box center [1028, 265] width 7 height 12
click at [984, 269] on icon "button" at bounding box center [988, 264] width 8 height 10
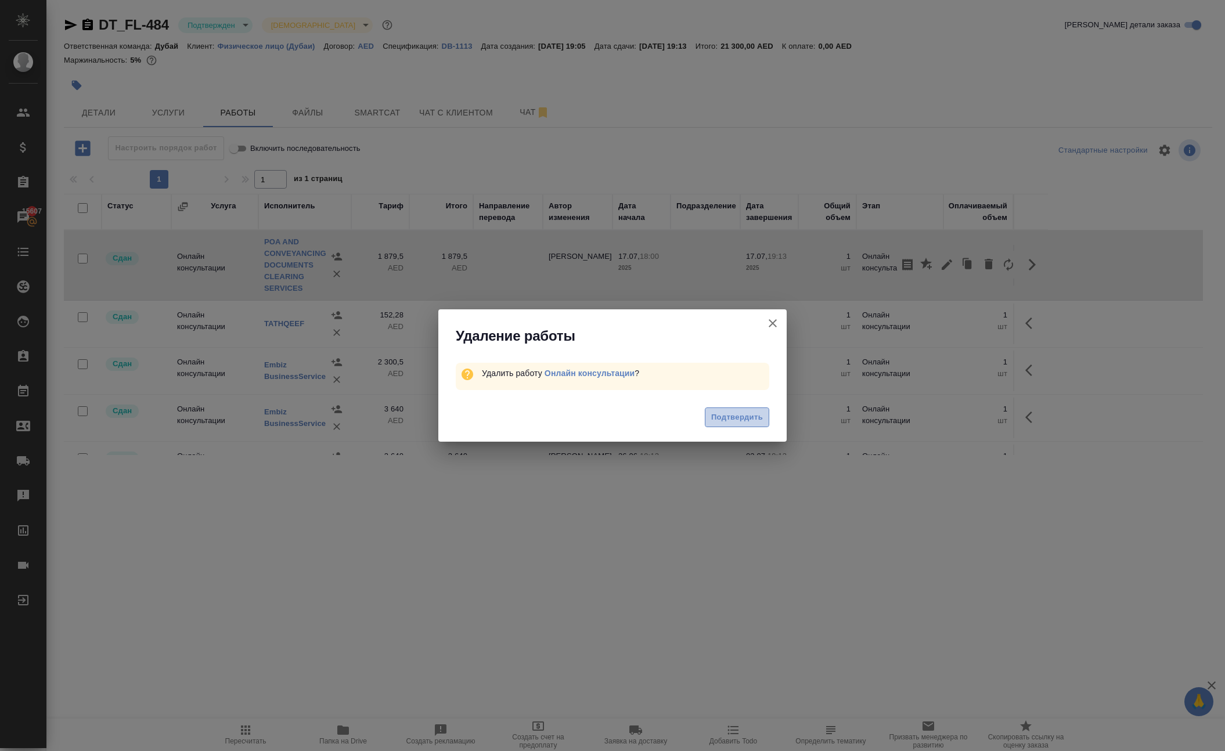
click at [720, 424] on span "Подтвердить" at bounding box center [737, 417] width 52 height 13
